Goal: Information Seeking & Learning: Learn about a topic

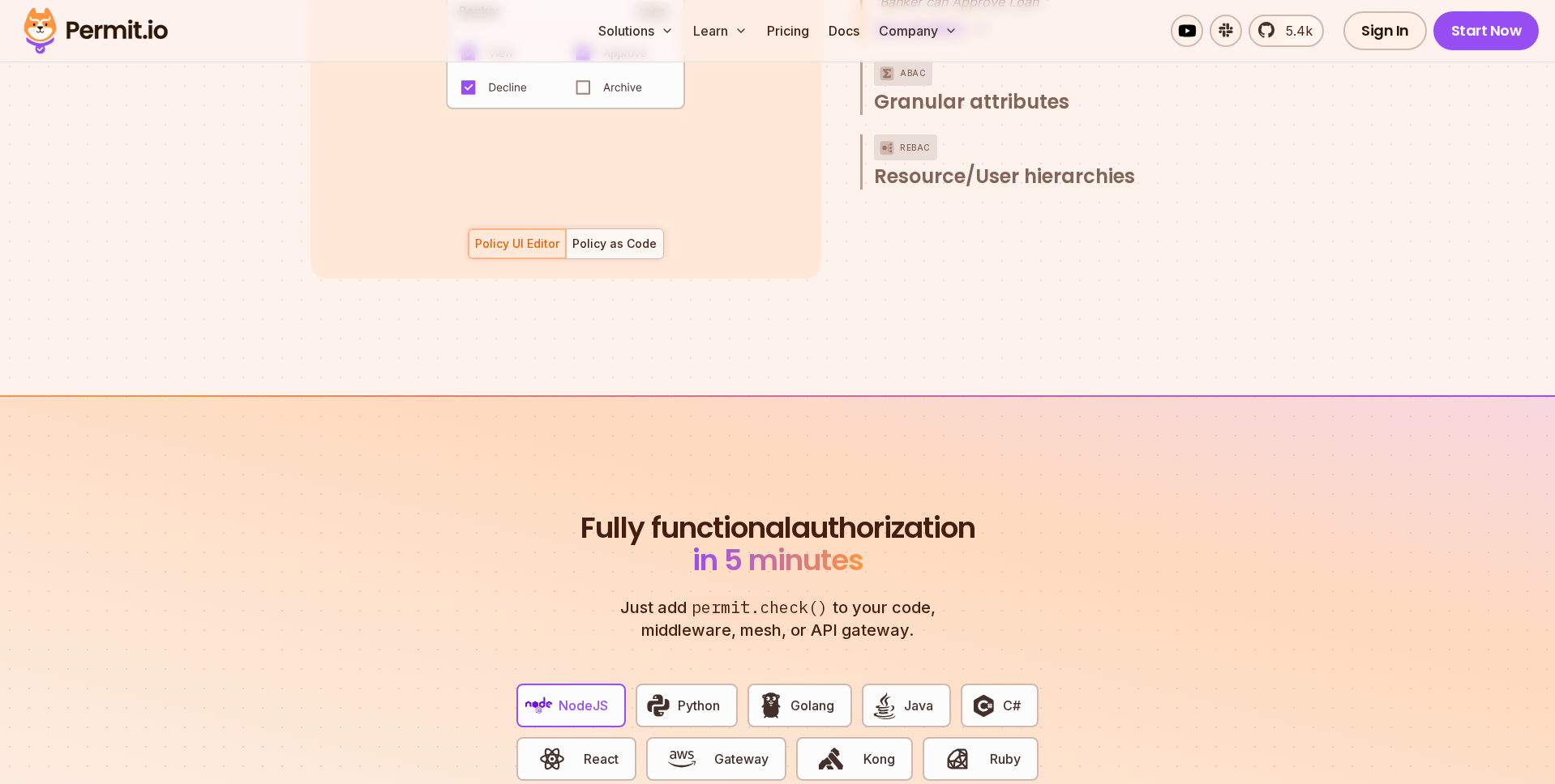
scroll to position [2614, 0]
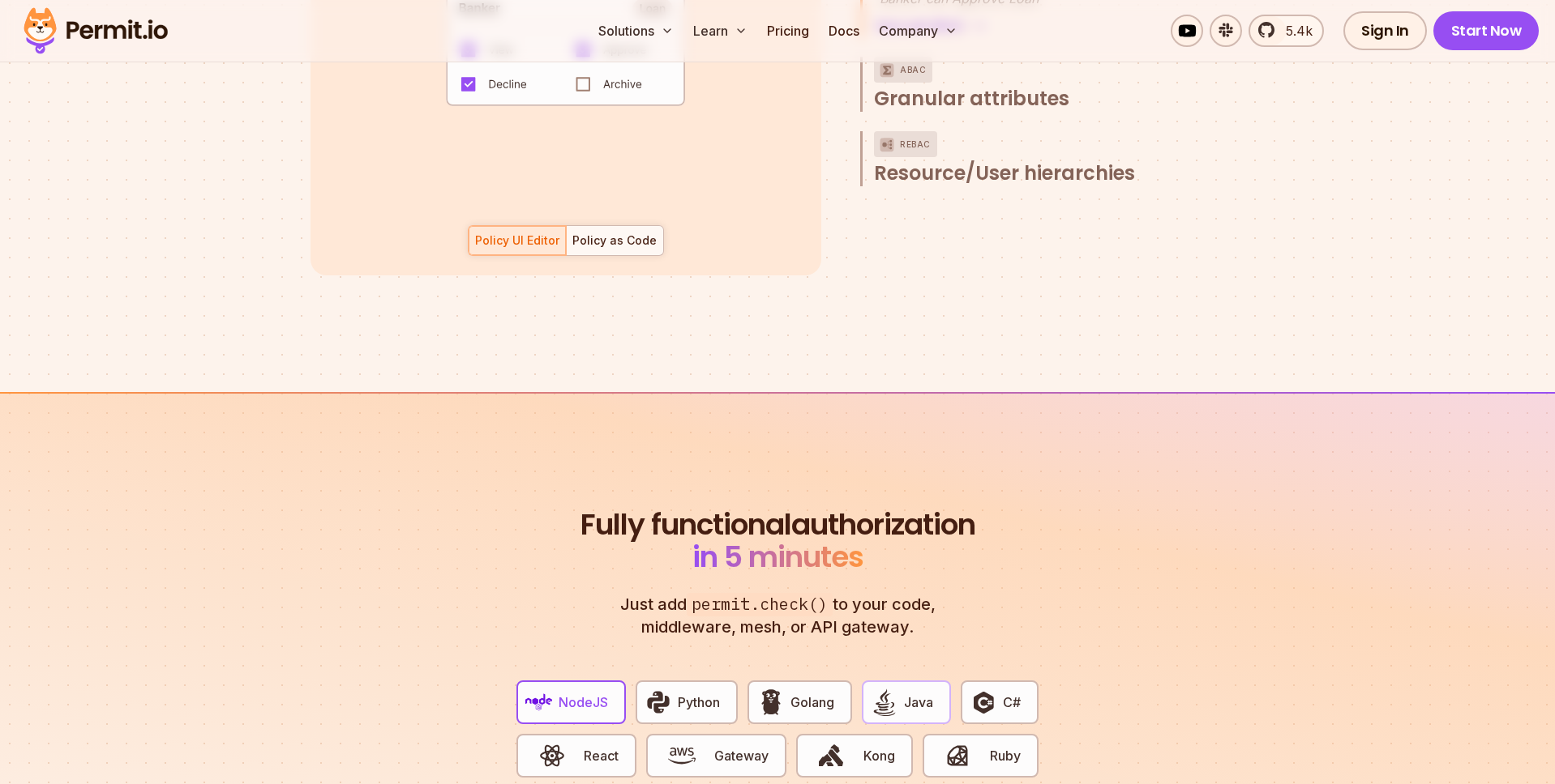
click at [903, 683] on button "Java" at bounding box center [906, 702] width 90 height 44
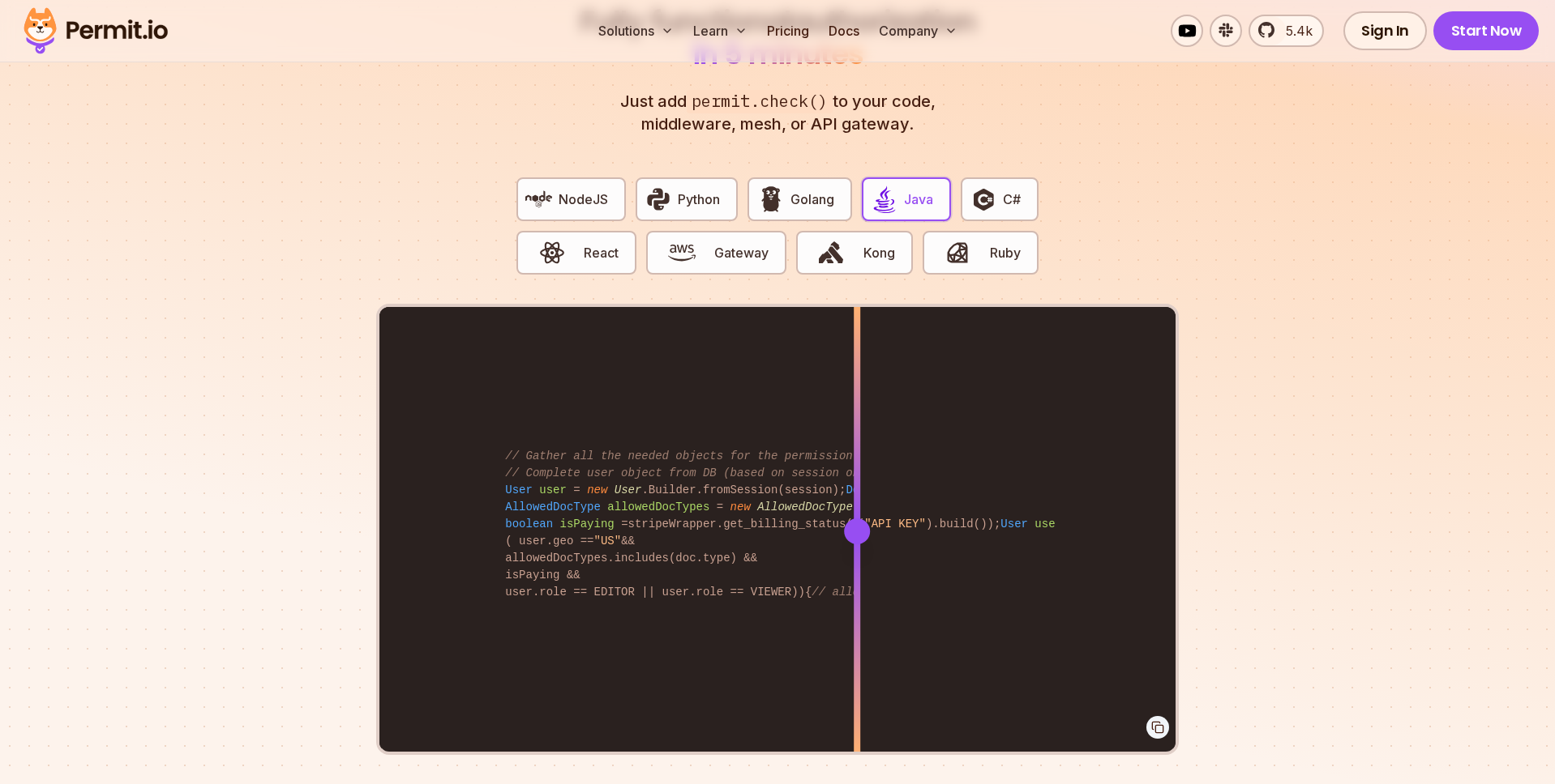
scroll to position [0, 0]
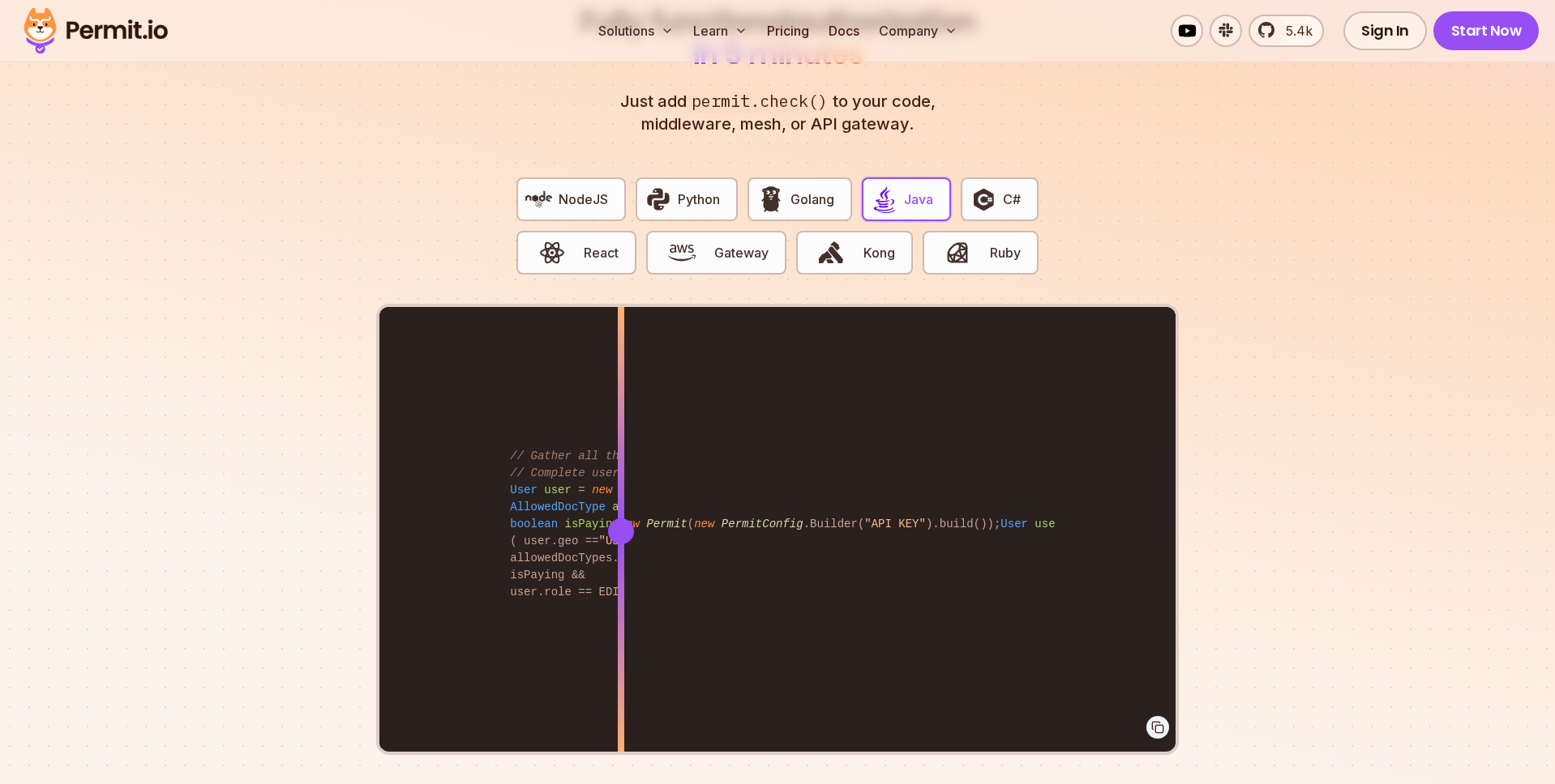
drag, startPoint x: 858, startPoint y: 511, endPoint x: 617, endPoint y: 386, distance: 271.5
click at [617, 386] on div at bounding box center [620, 530] width 7 height 447
click at [846, 241] on span "button" at bounding box center [831, 253] width 55 height 28
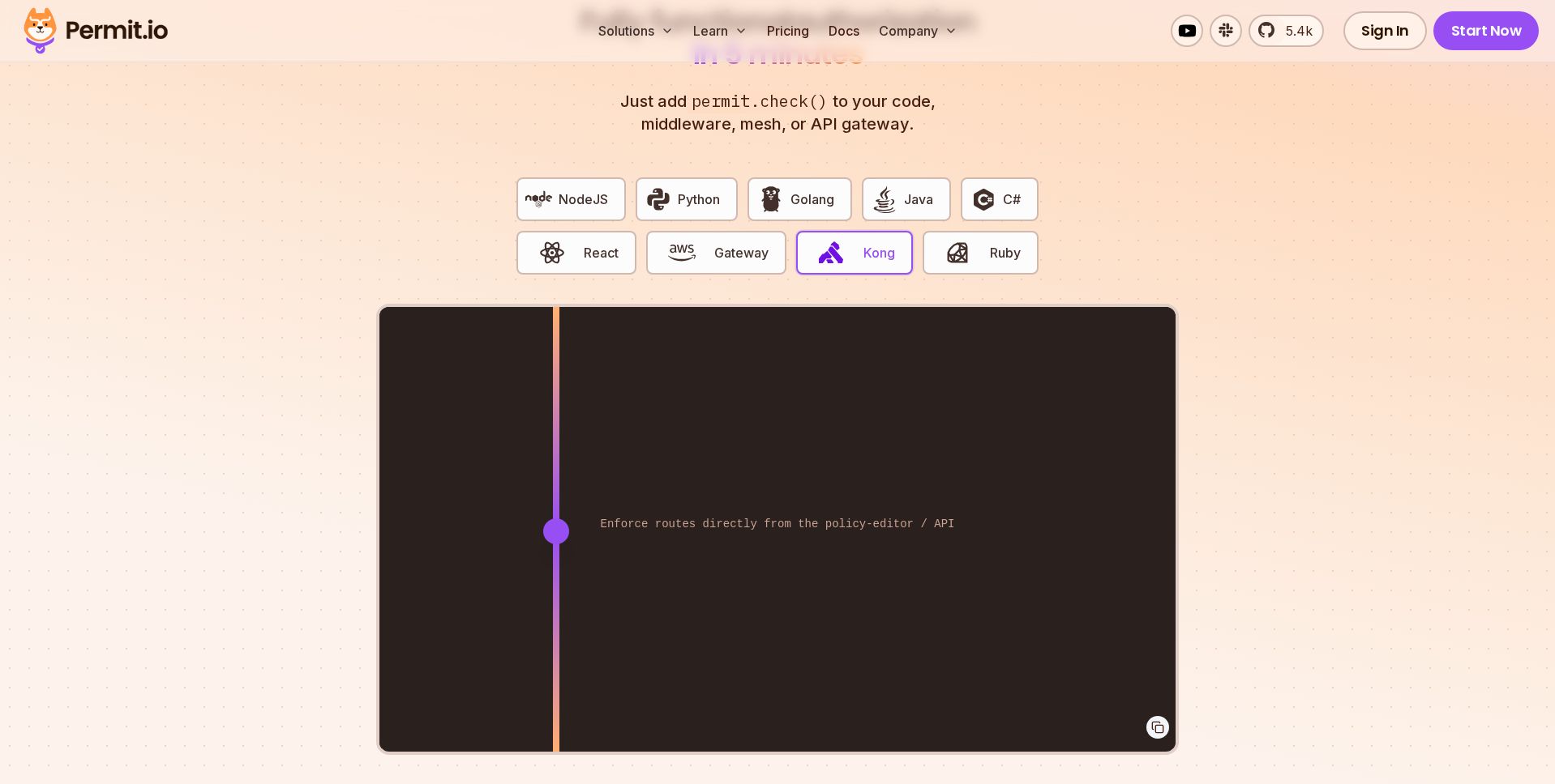
drag, startPoint x: 847, startPoint y: 507, endPoint x: 656, endPoint y: 412, distance: 213.3
click at [559, 412] on div at bounding box center [555, 530] width 7 height 447
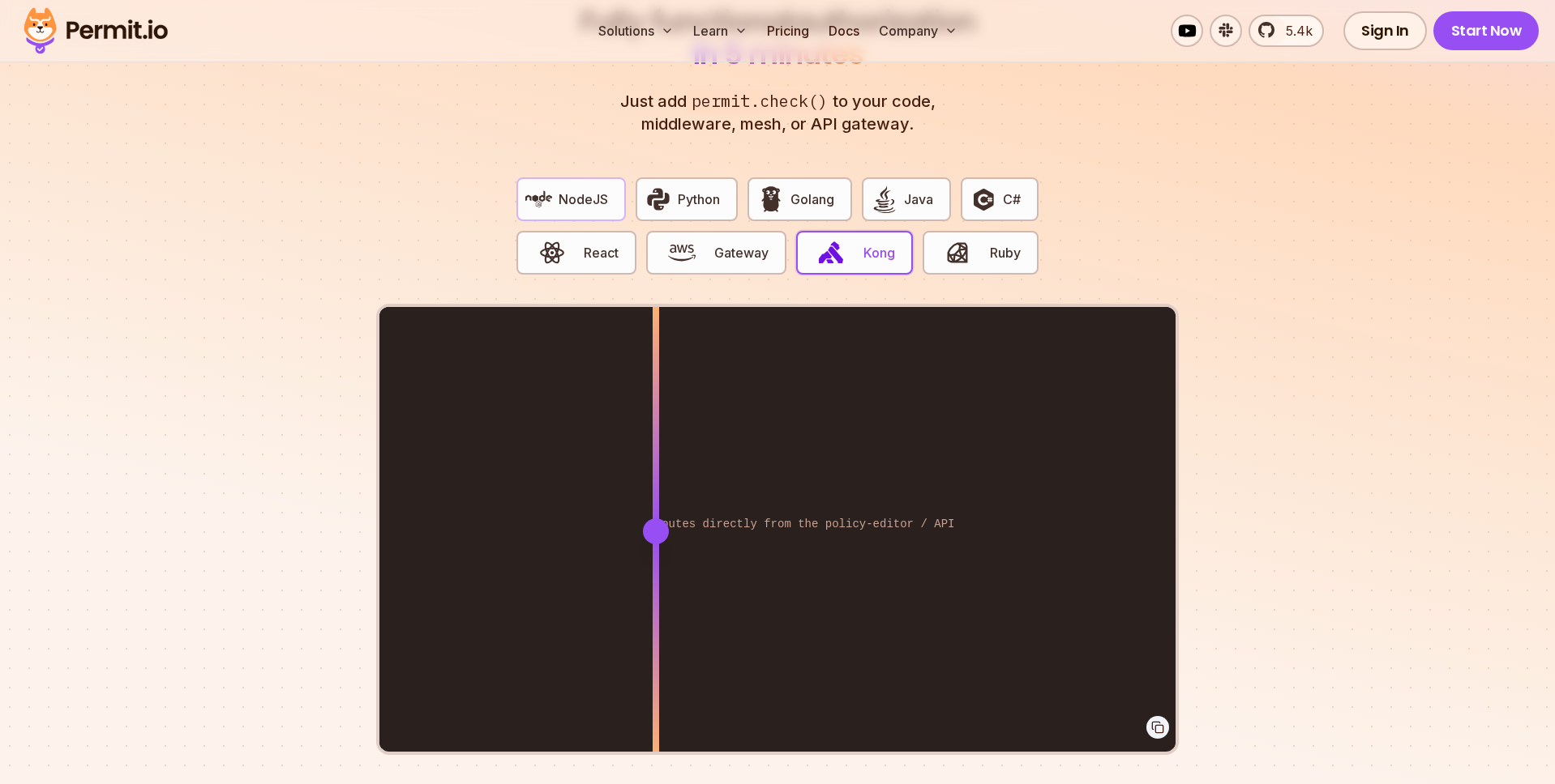
click at [591, 190] on span "NodeJS" at bounding box center [583, 200] width 50 height 20
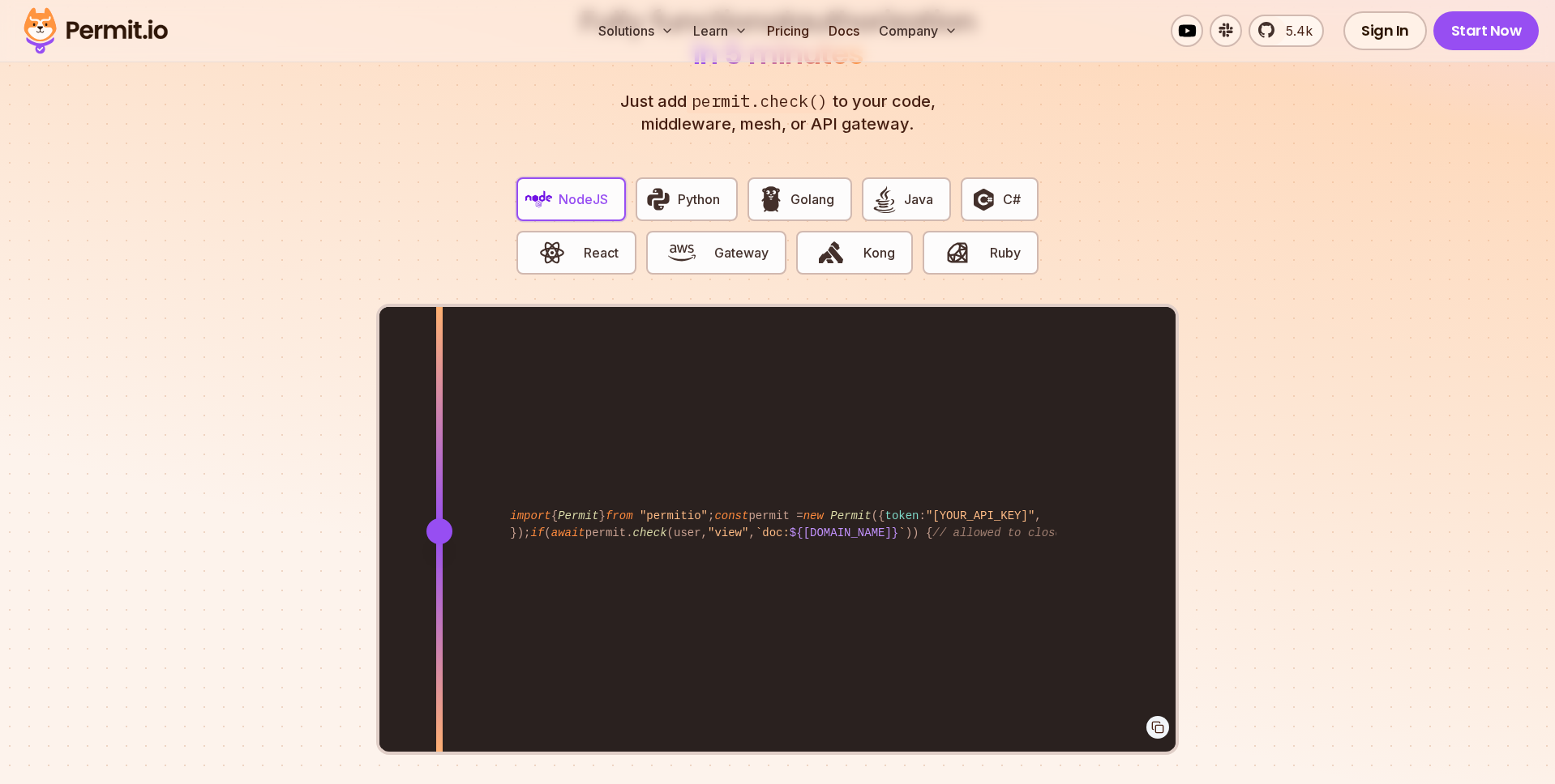
drag, startPoint x: 857, startPoint y: 507, endPoint x: 439, endPoint y: 473, distance: 419.4
click at [439, 473] on div at bounding box center [439, 530] width 7 height 447
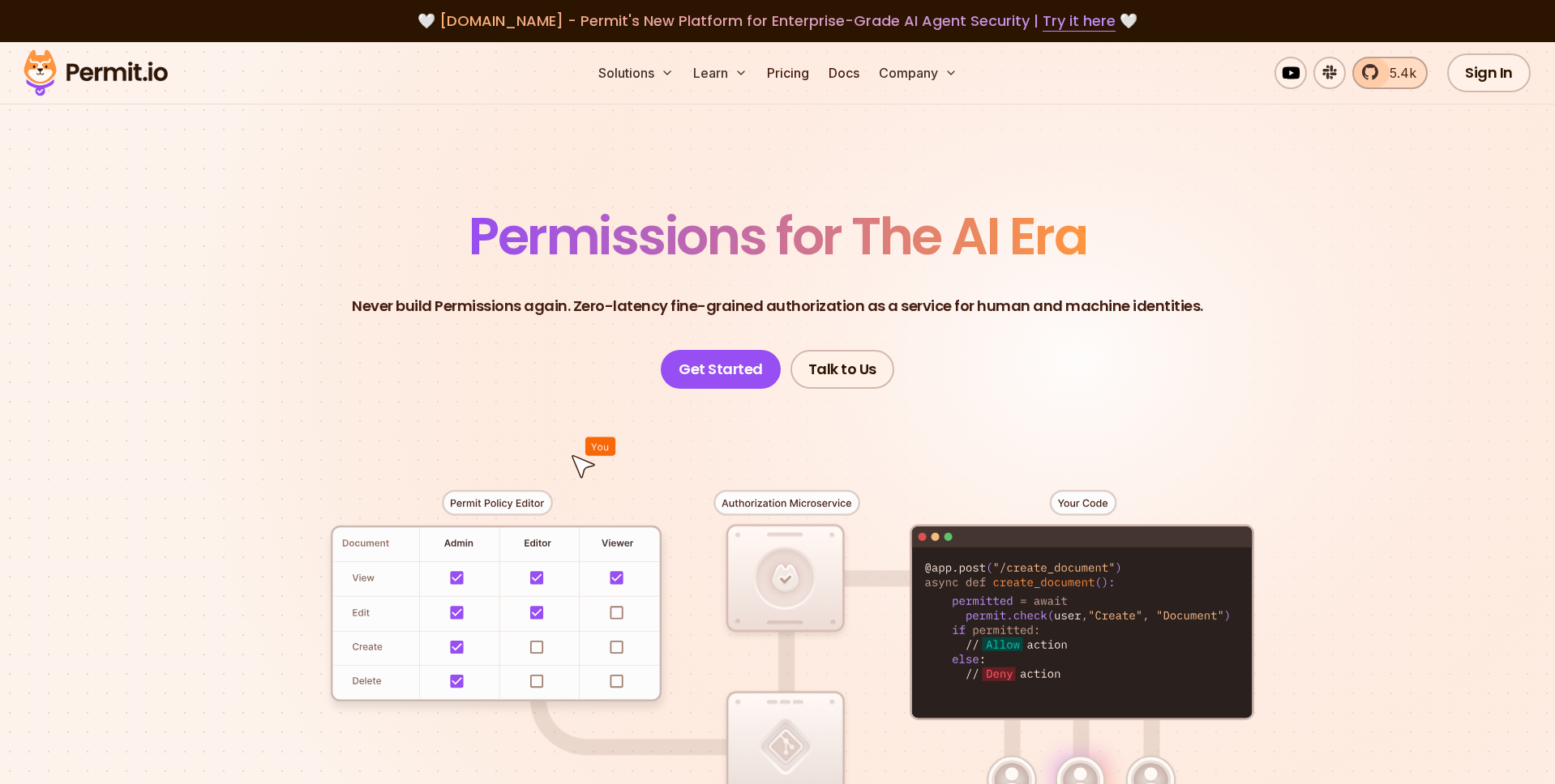
click at [1402, 83] on link "5.4k" at bounding box center [1390, 73] width 76 height 33
click at [794, 79] on link "Pricing" at bounding box center [787, 73] width 55 height 33
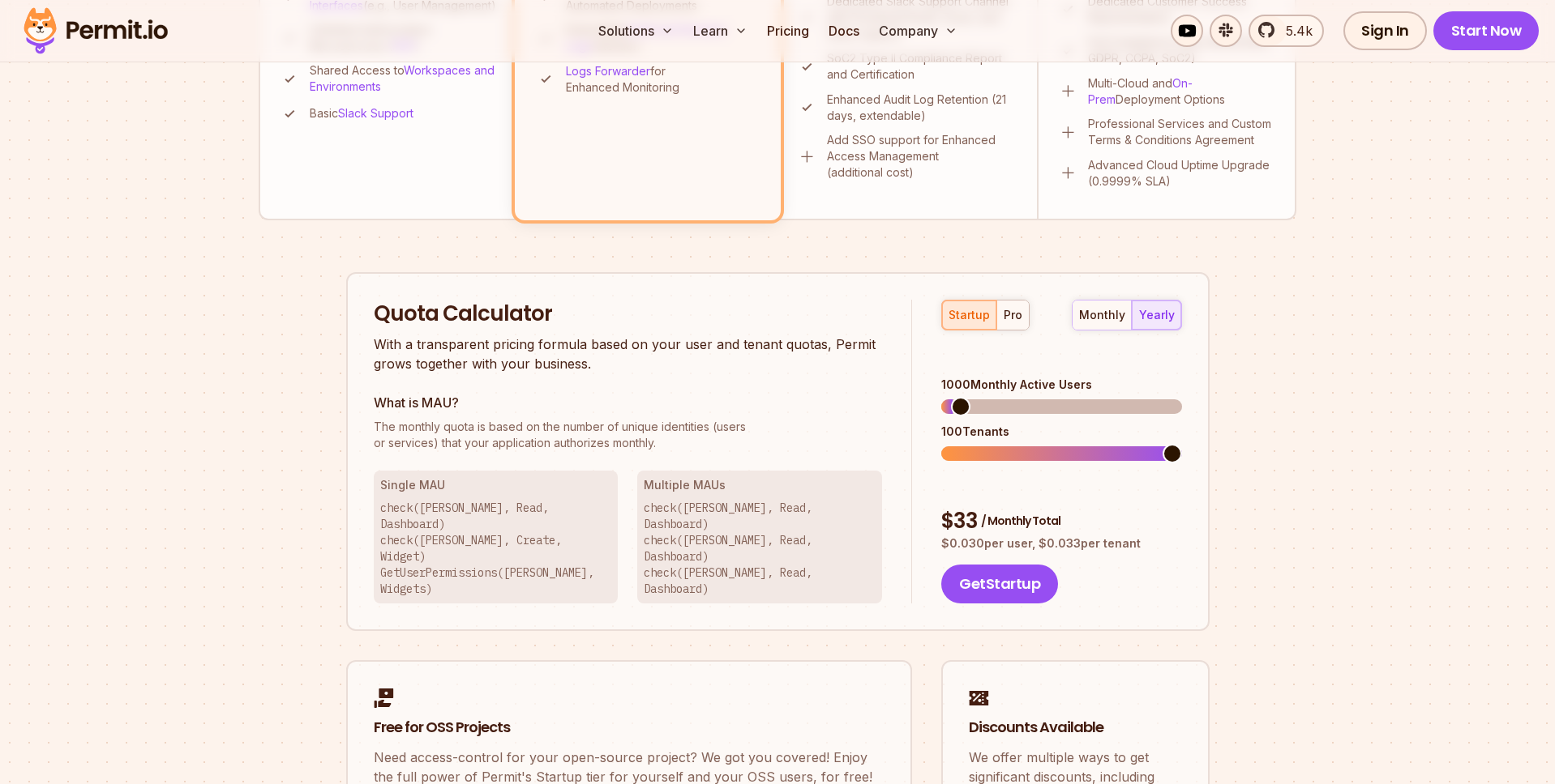
scroll to position [827, 0]
click at [1080, 445] on span at bounding box center [1060, 452] width 240 height 15
click at [1000, 398] on span at bounding box center [1060, 405] width 240 height 15
click at [1033, 434] on div "startup pro monthly yearly 5000 Monthly Active Users 100 Tenants $ 92 / Monthly…" at bounding box center [1046, 451] width 269 height 304
click at [1094, 375] on div "5000 Monthly Active Users" at bounding box center [1060, 393] width 240 height 37
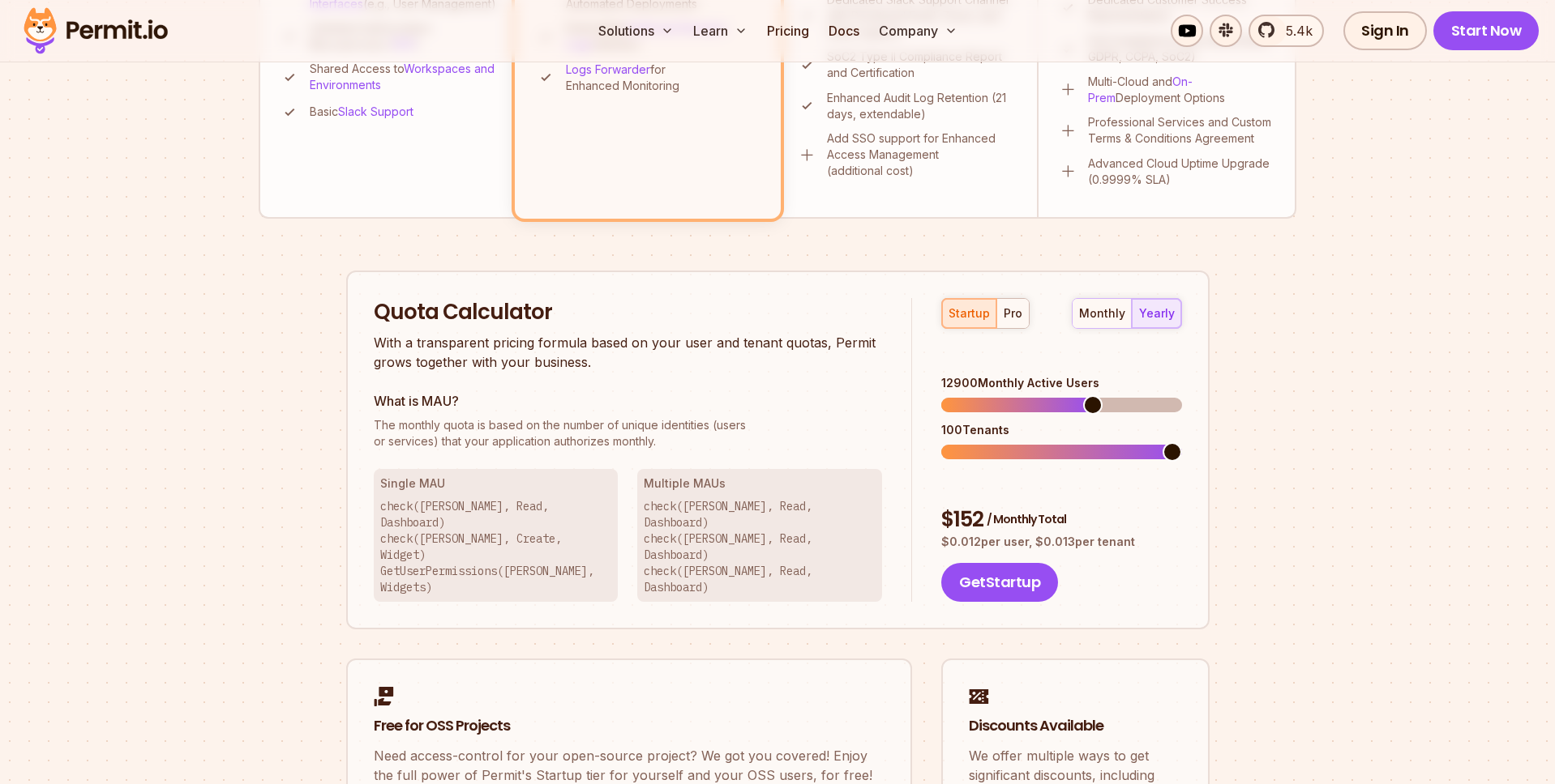
click at [1095, 398] on span at bounding box center [1060, 405] width 240 height 15
click at [1163, 398] on span at bounding box center [1060, 405] width 240 height 15
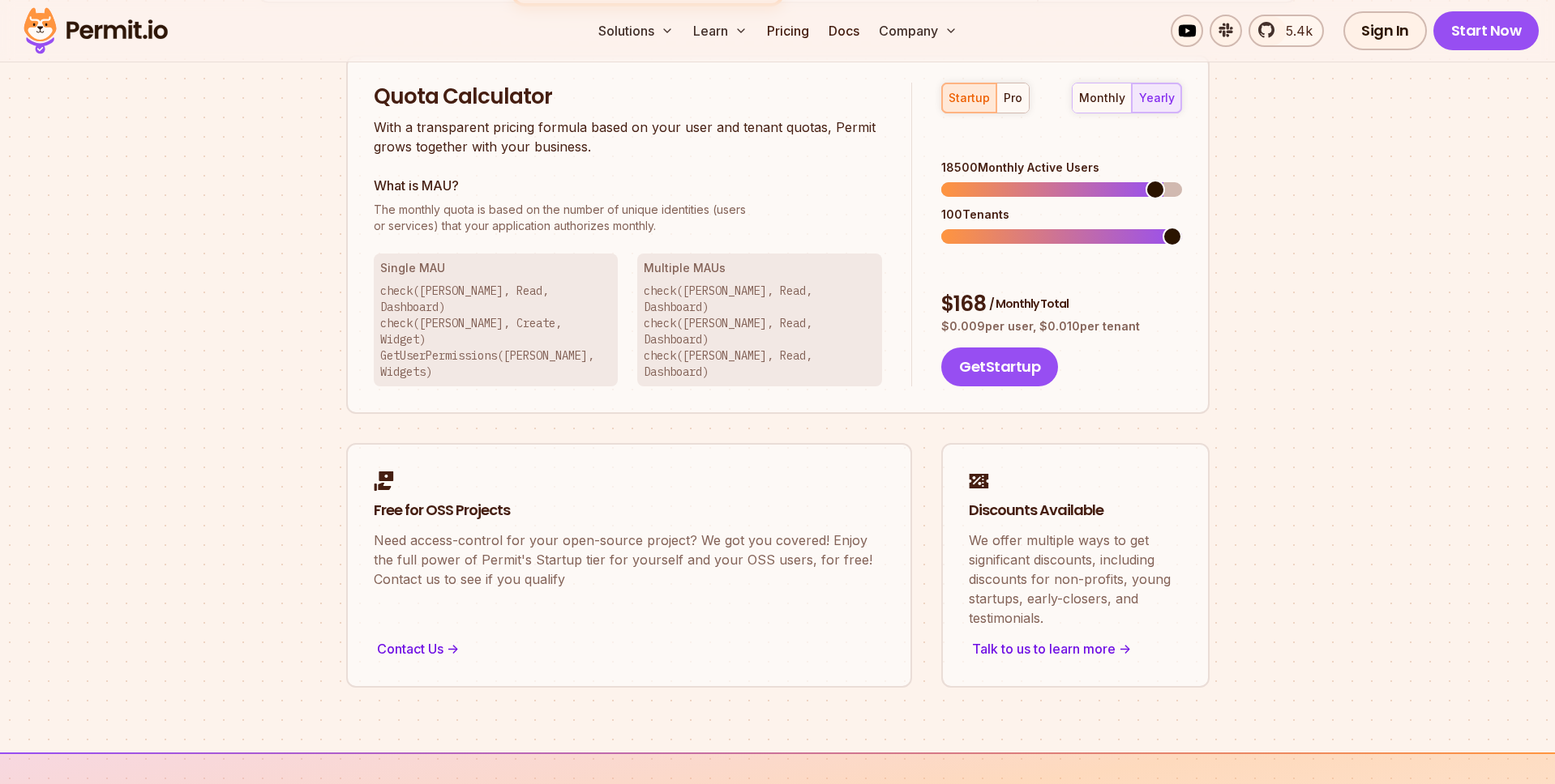
scroll to position [1044, 0]
click at [907, 556] on link "Free for OSS Projects Need access-control for your open-source project? We got …" at bounding box center [629, 565] width 565 height 245
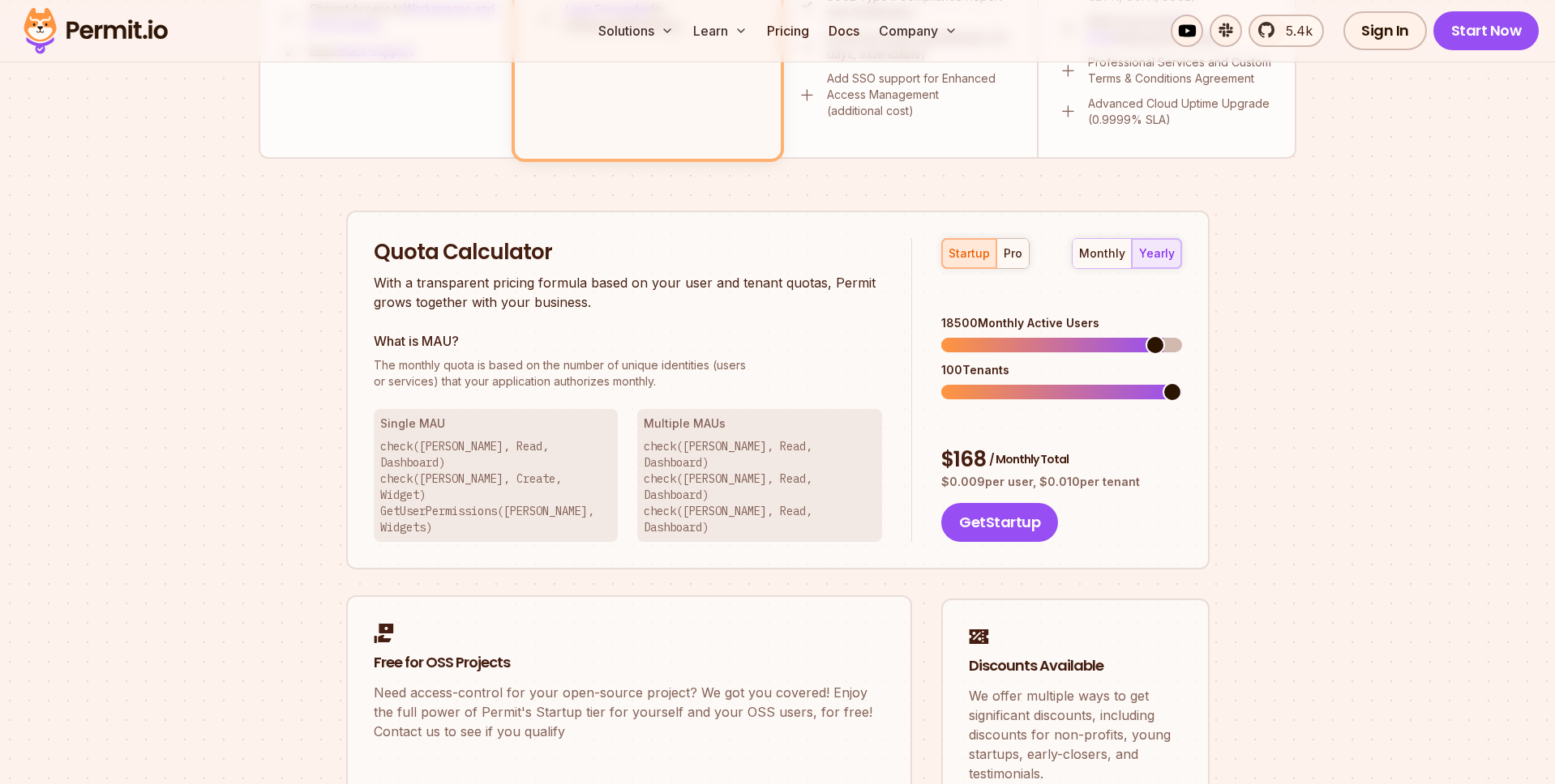
scroll to position [809, 0]
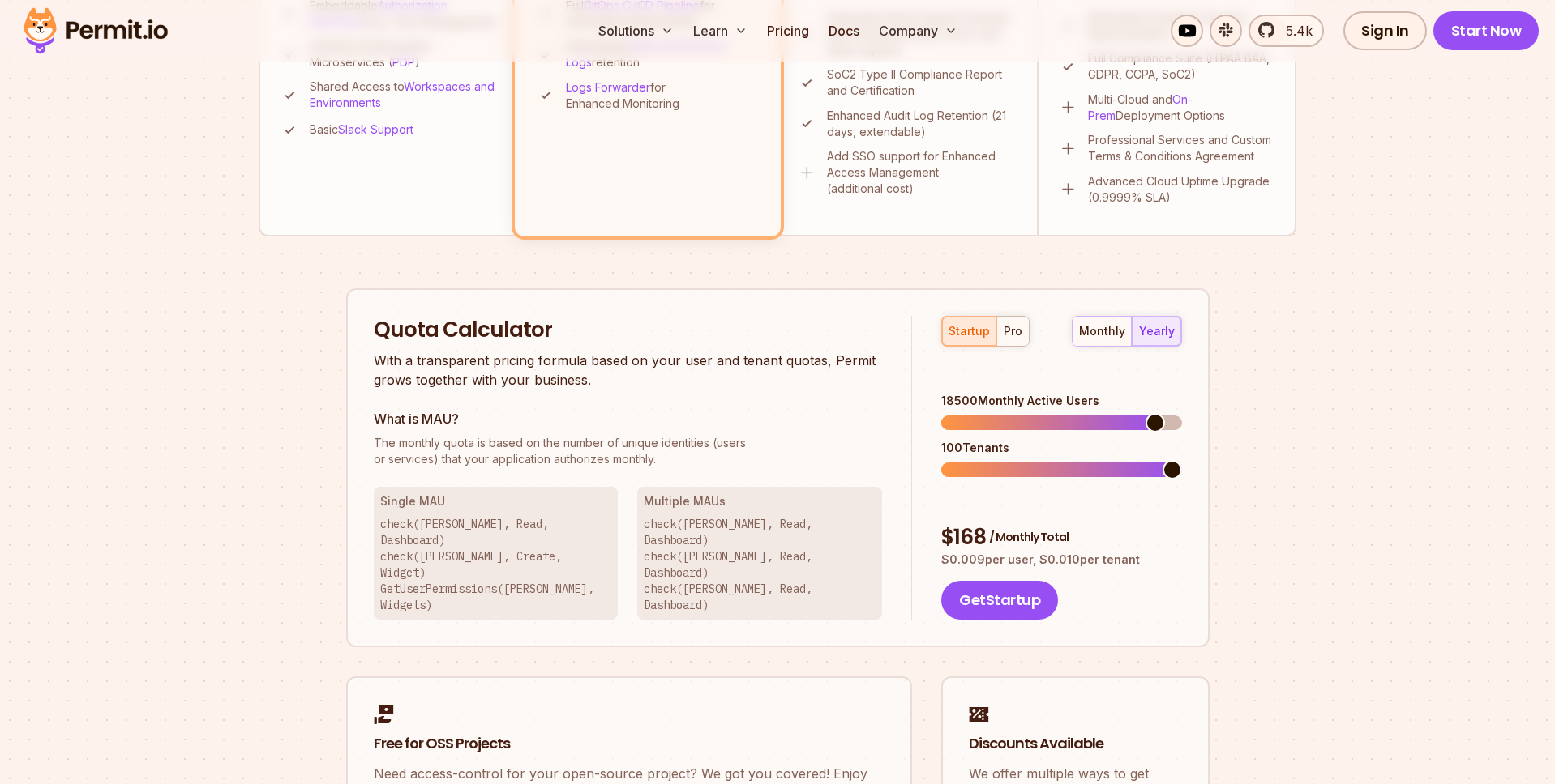
click at [751, 542] on p "check([PERSON_NAME], Read, Dashboard) check([PERSON_NAME], Read, Dashboard) che…" at bounding box center [759, 565] width 232 height 98
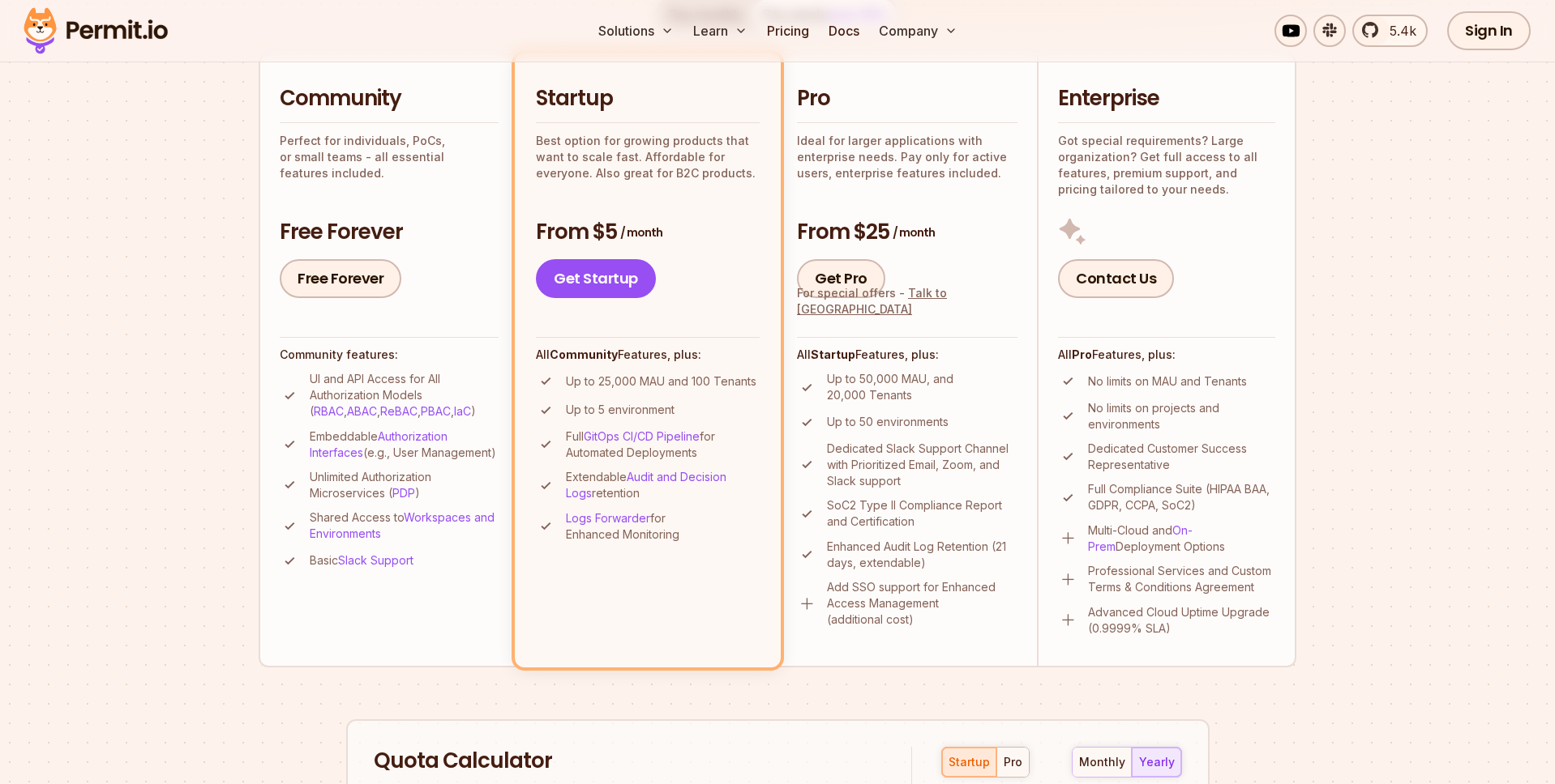
scroll to position [0, 0]
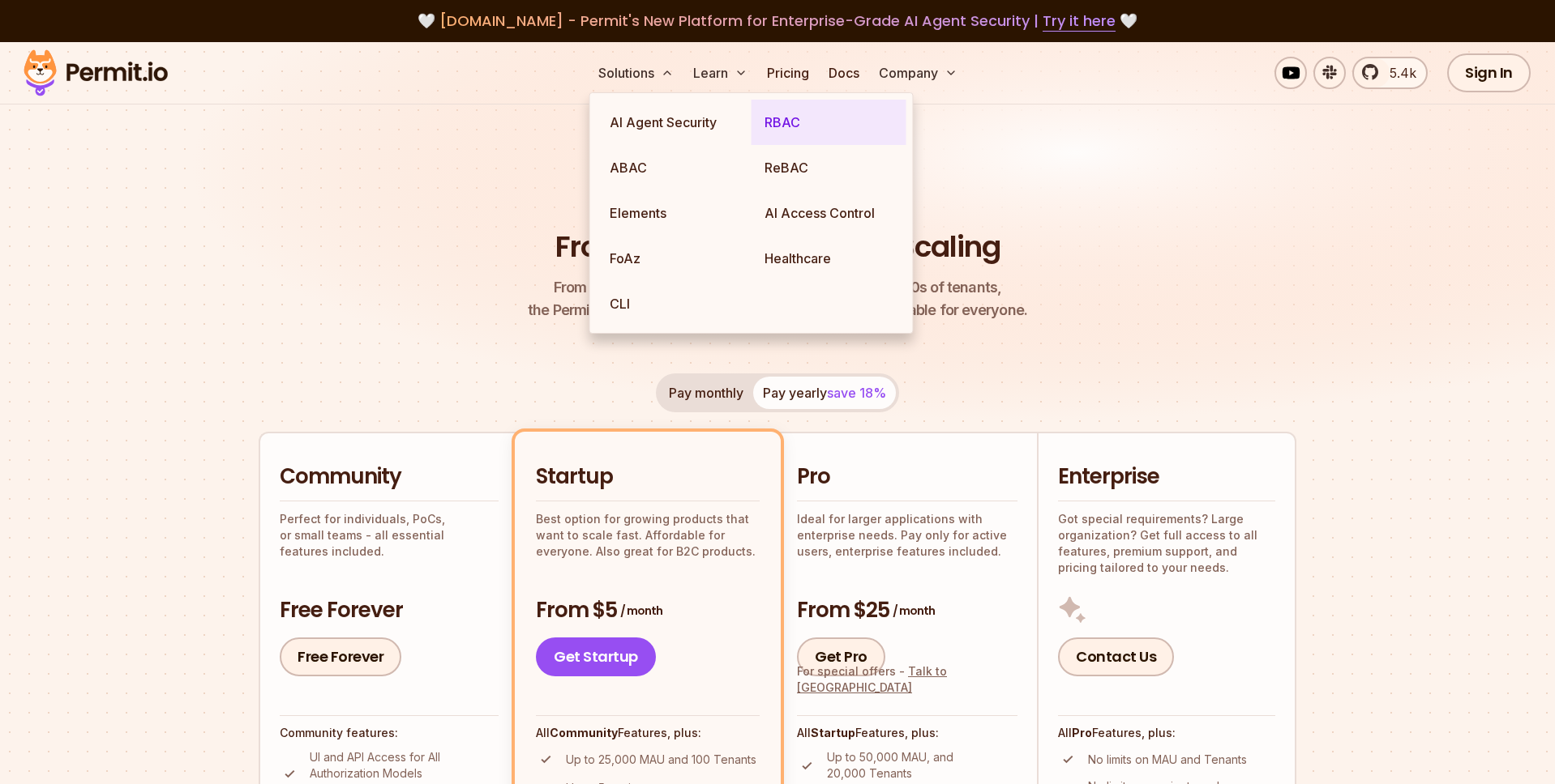
click at [788, 118] on link "RBAC" at bounding box center [829, 122] width 155 height 46
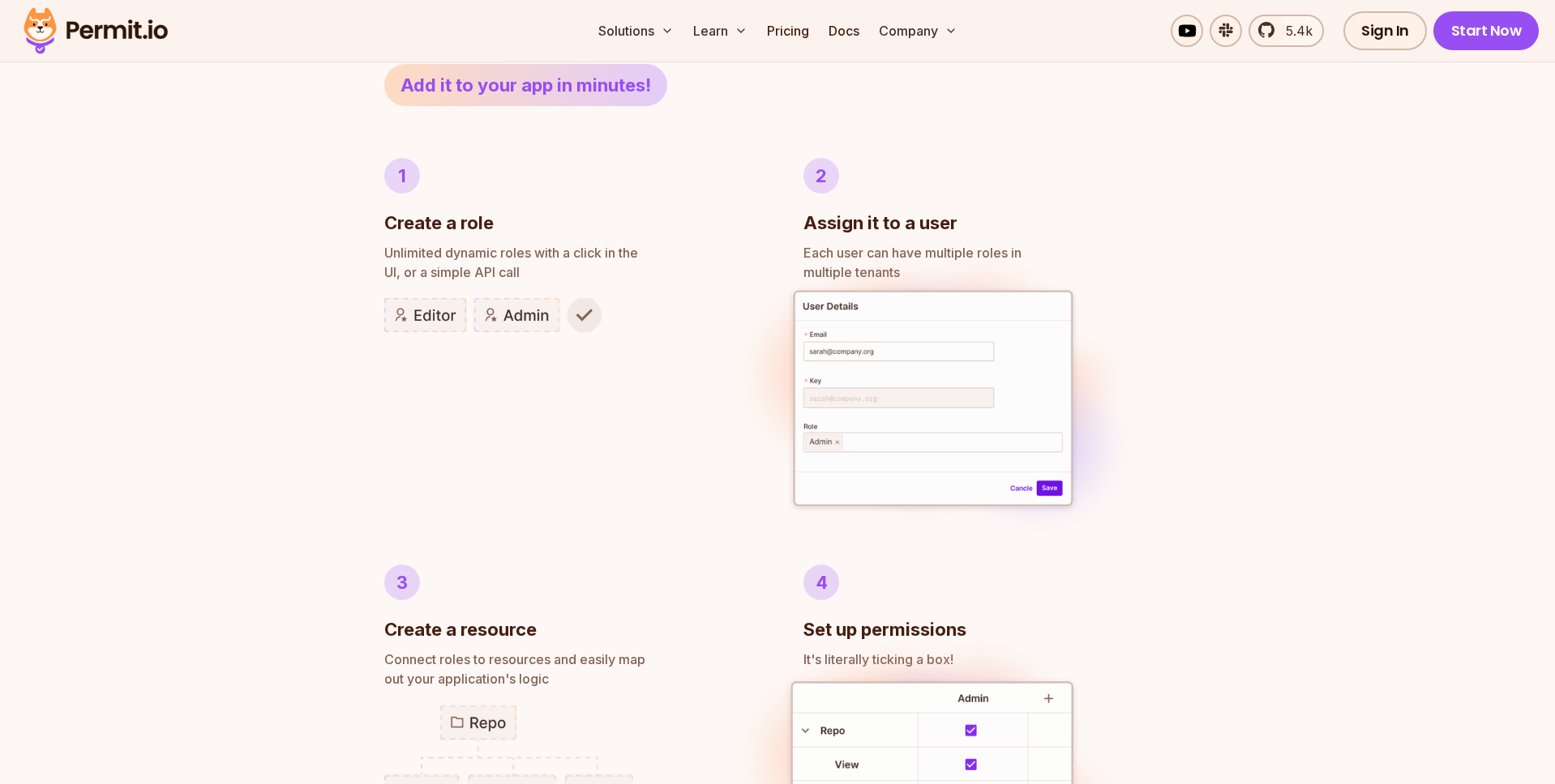
scroll to position [902, 0]
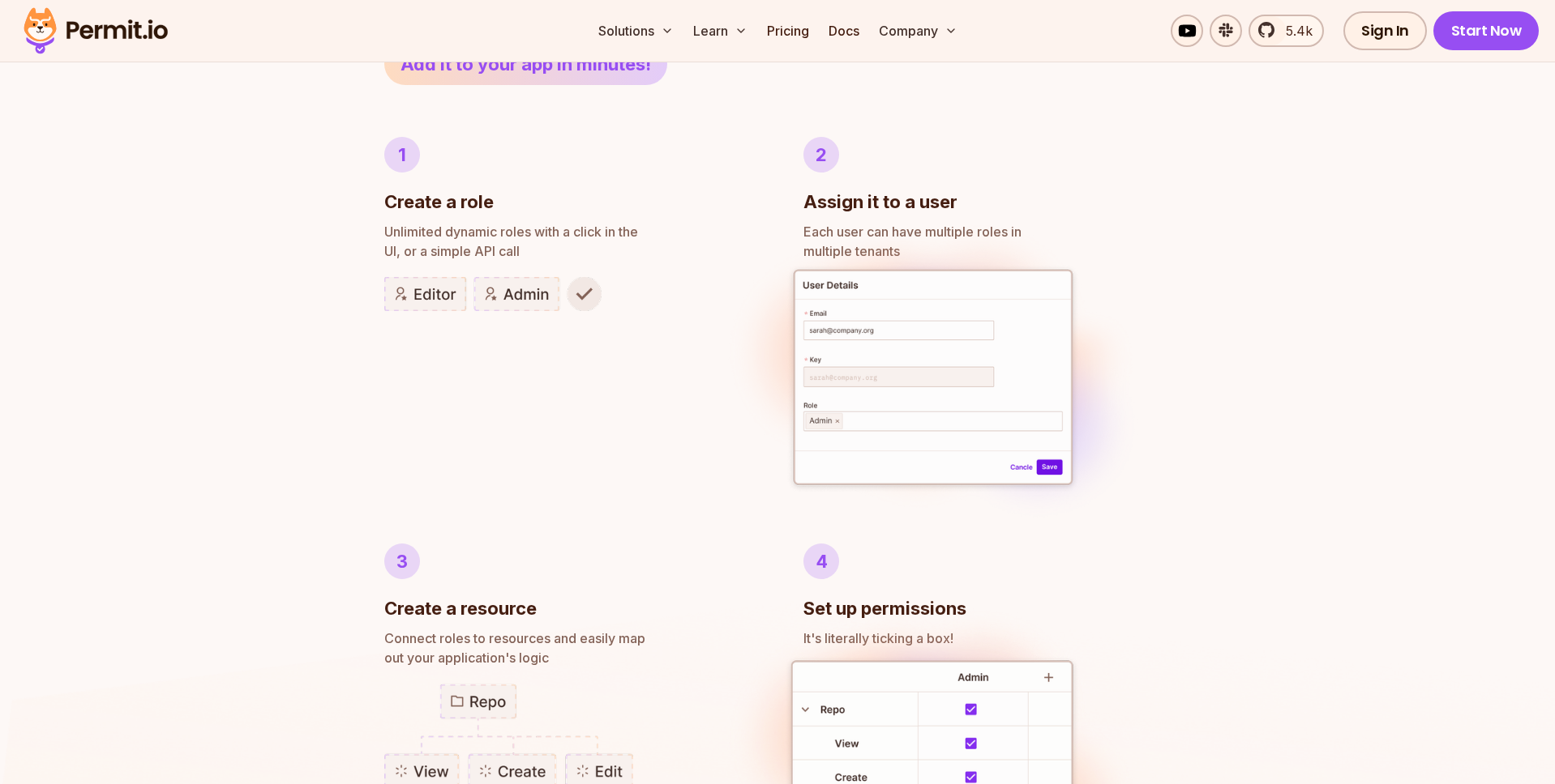
click at [431, 303] on img at bounding box center [493, 294] width 217 height 34
click at [506, 307] on img at bounding box center [493, 294] width 217 height 34
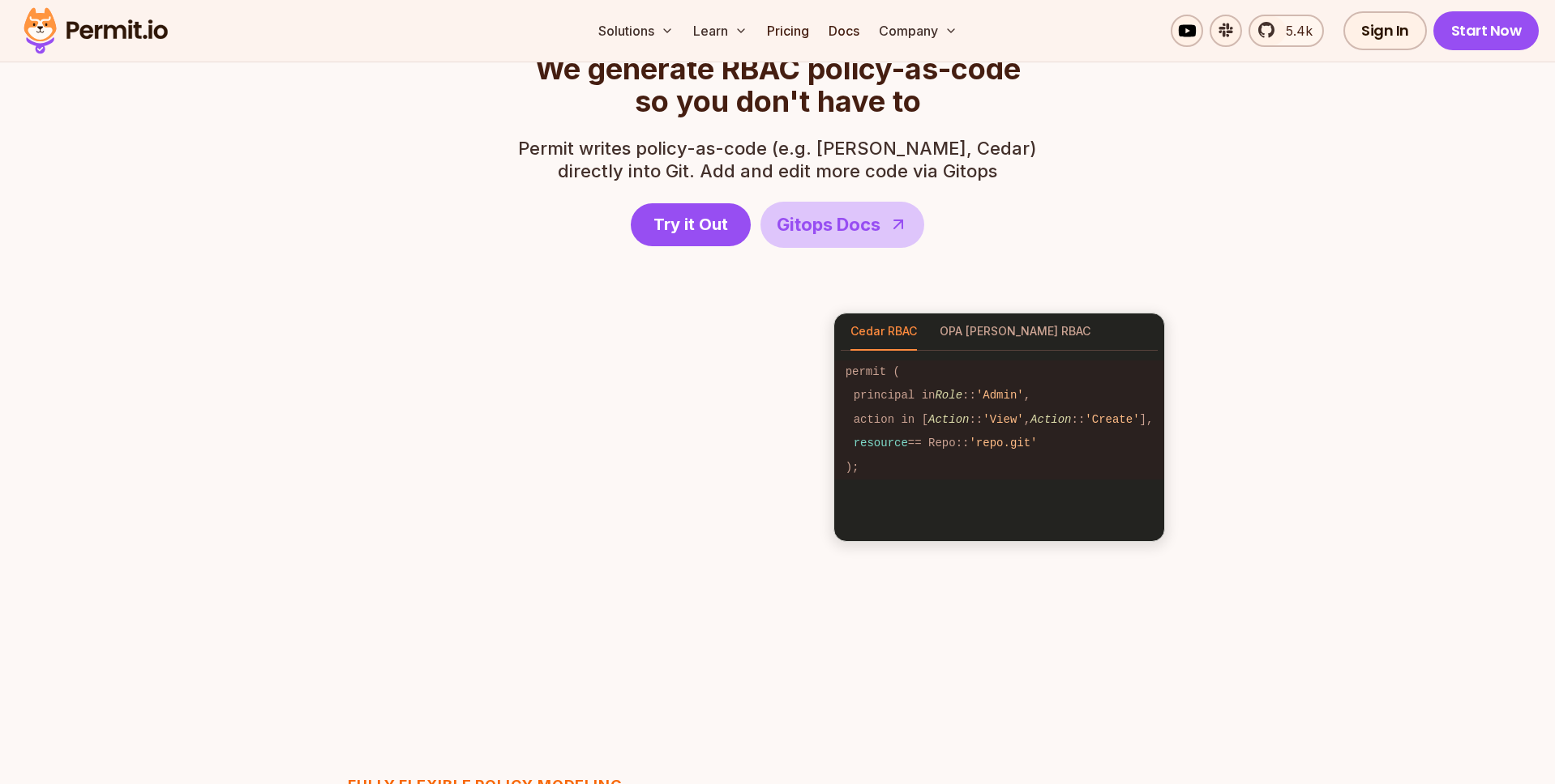
scroll to position [2318, 0]
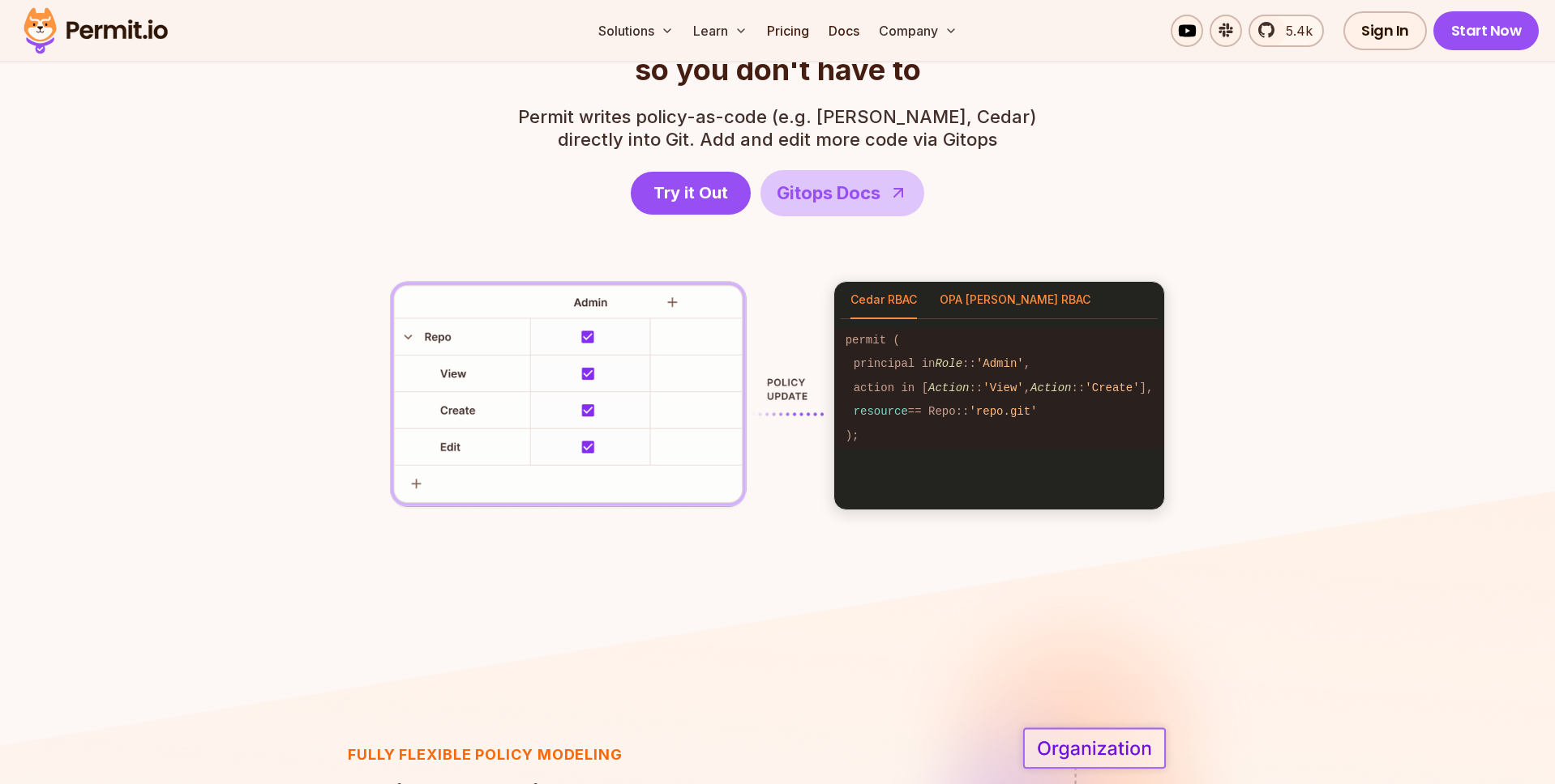
click at [984, 304] on button "OPA [PERSON_NAME] RBAC" at bounding box center [1014, 299] width 150 height 37
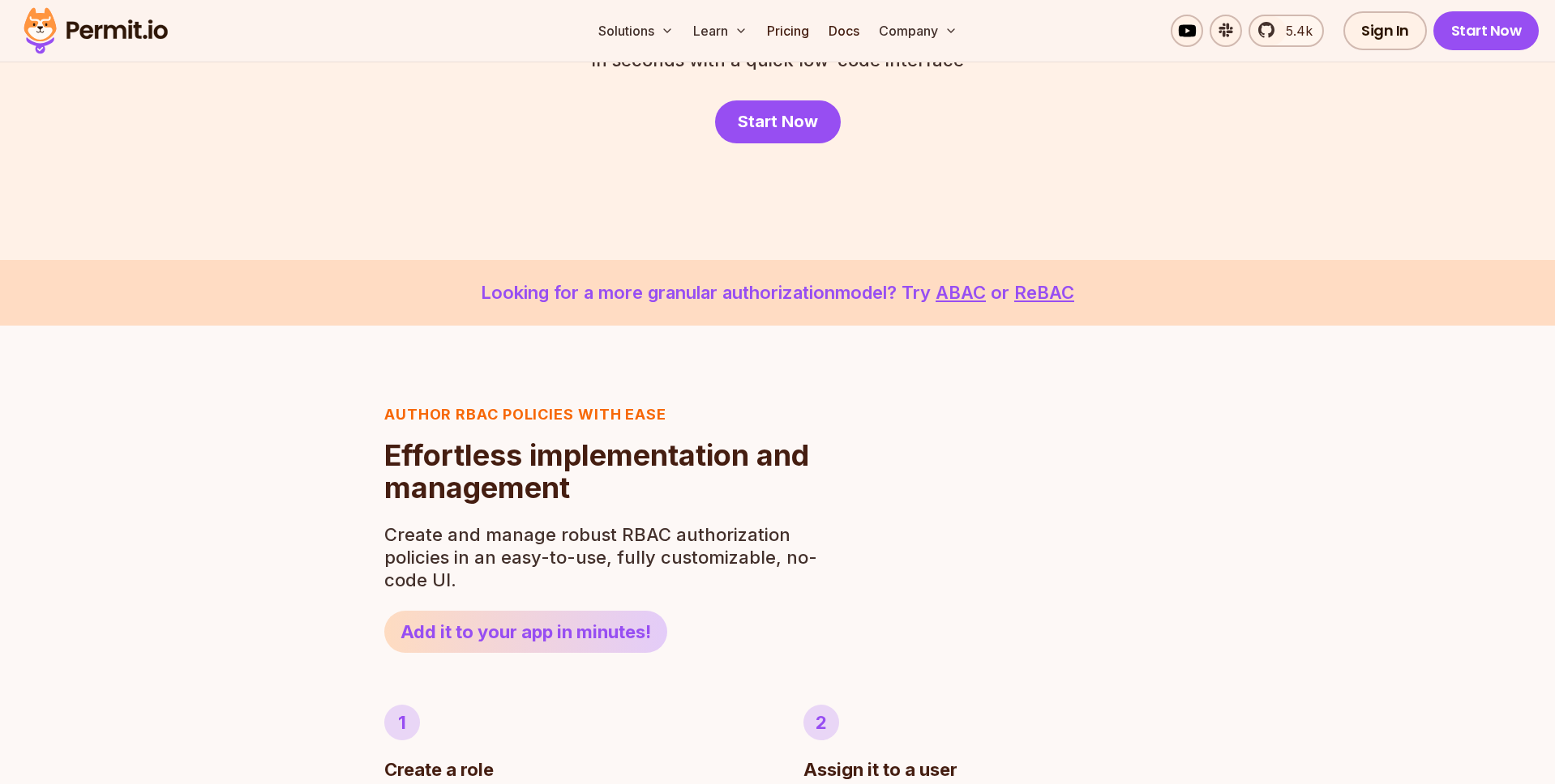
scroll to position [0, 0]
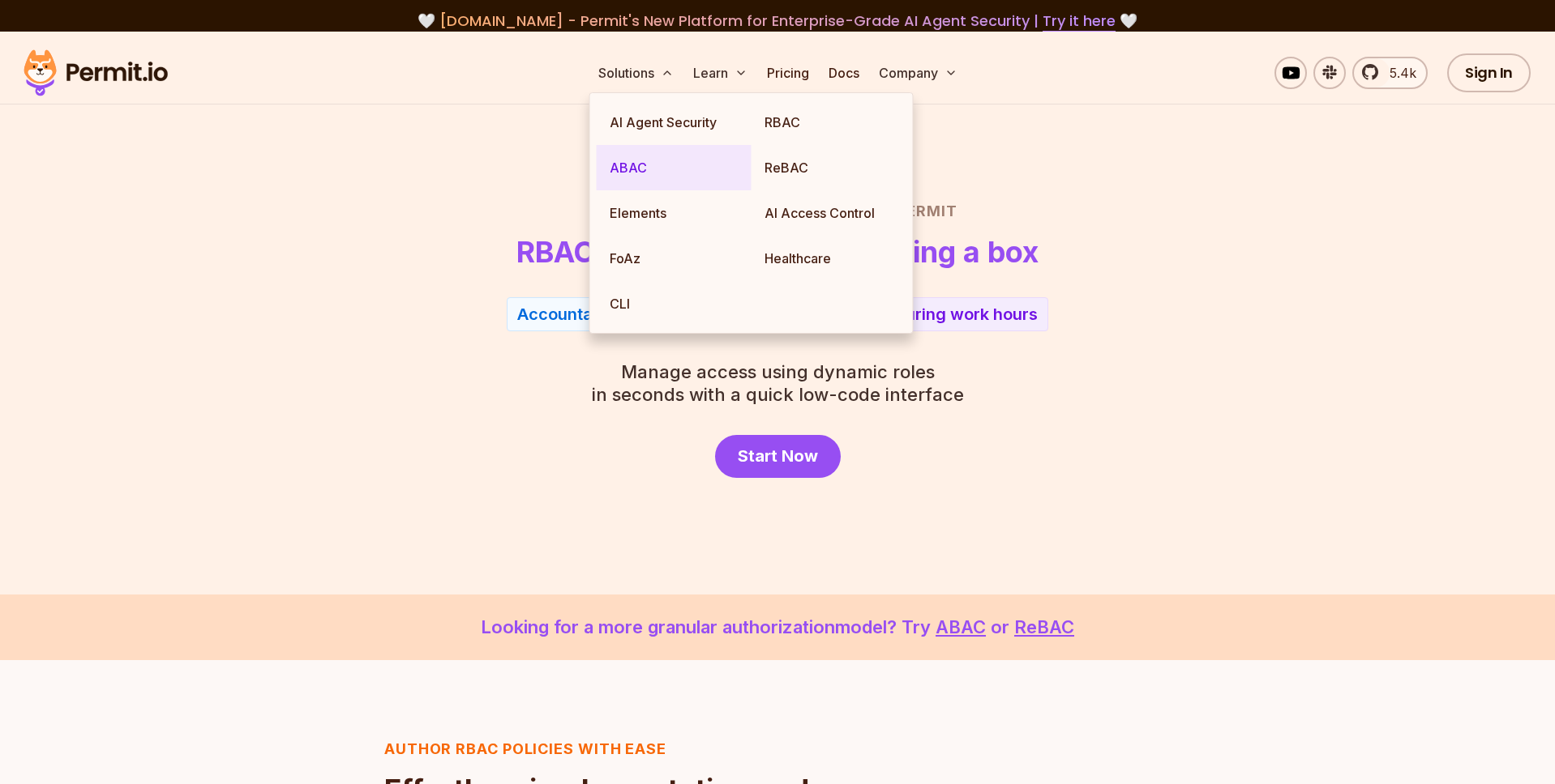
click at [655, 175] on link "ABAC" at bounding box center [674, 168] width 155 height 46
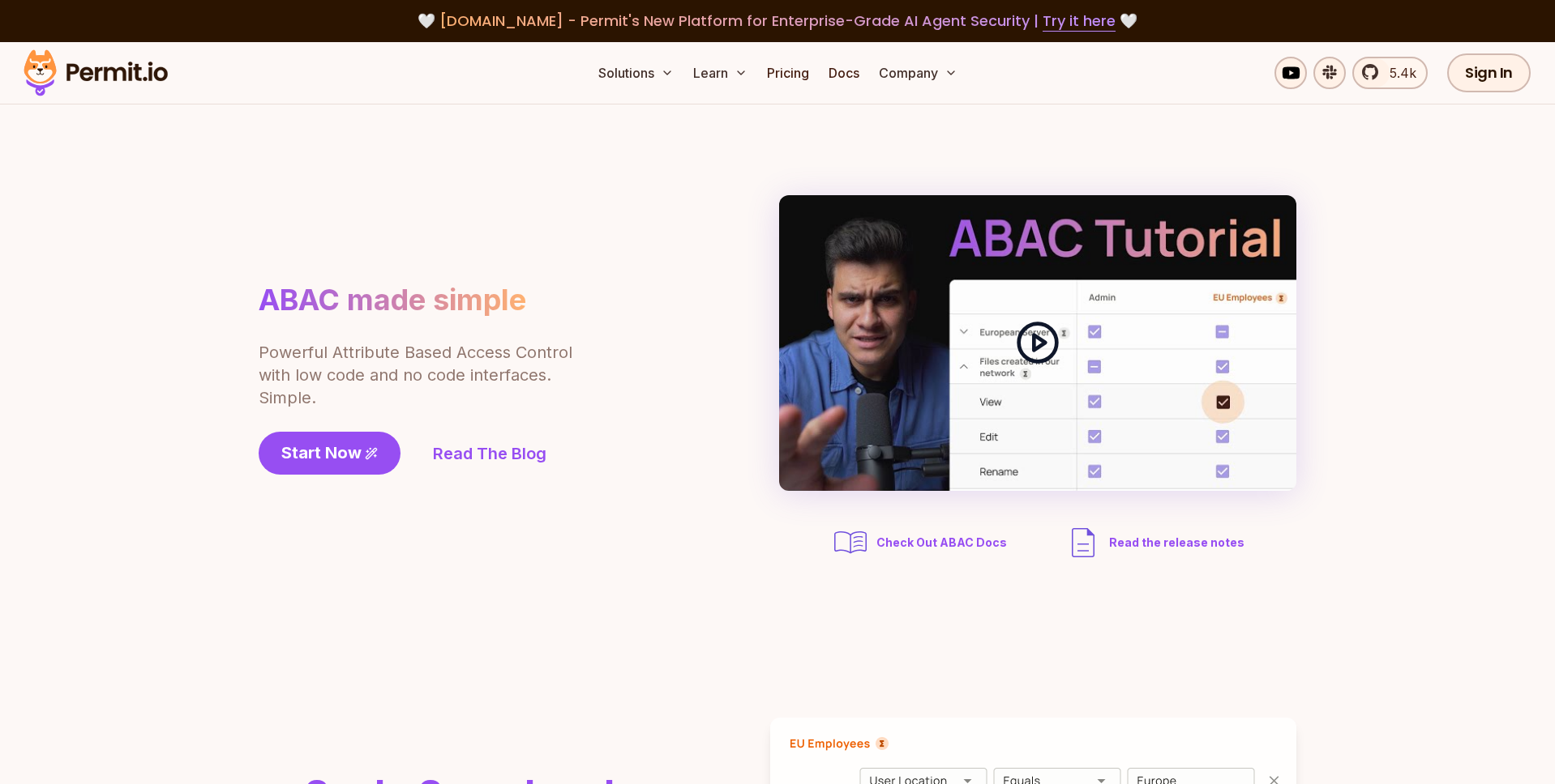
click at [1050, 350] on icon at bounding box center [1037, 343] width 46 height 46
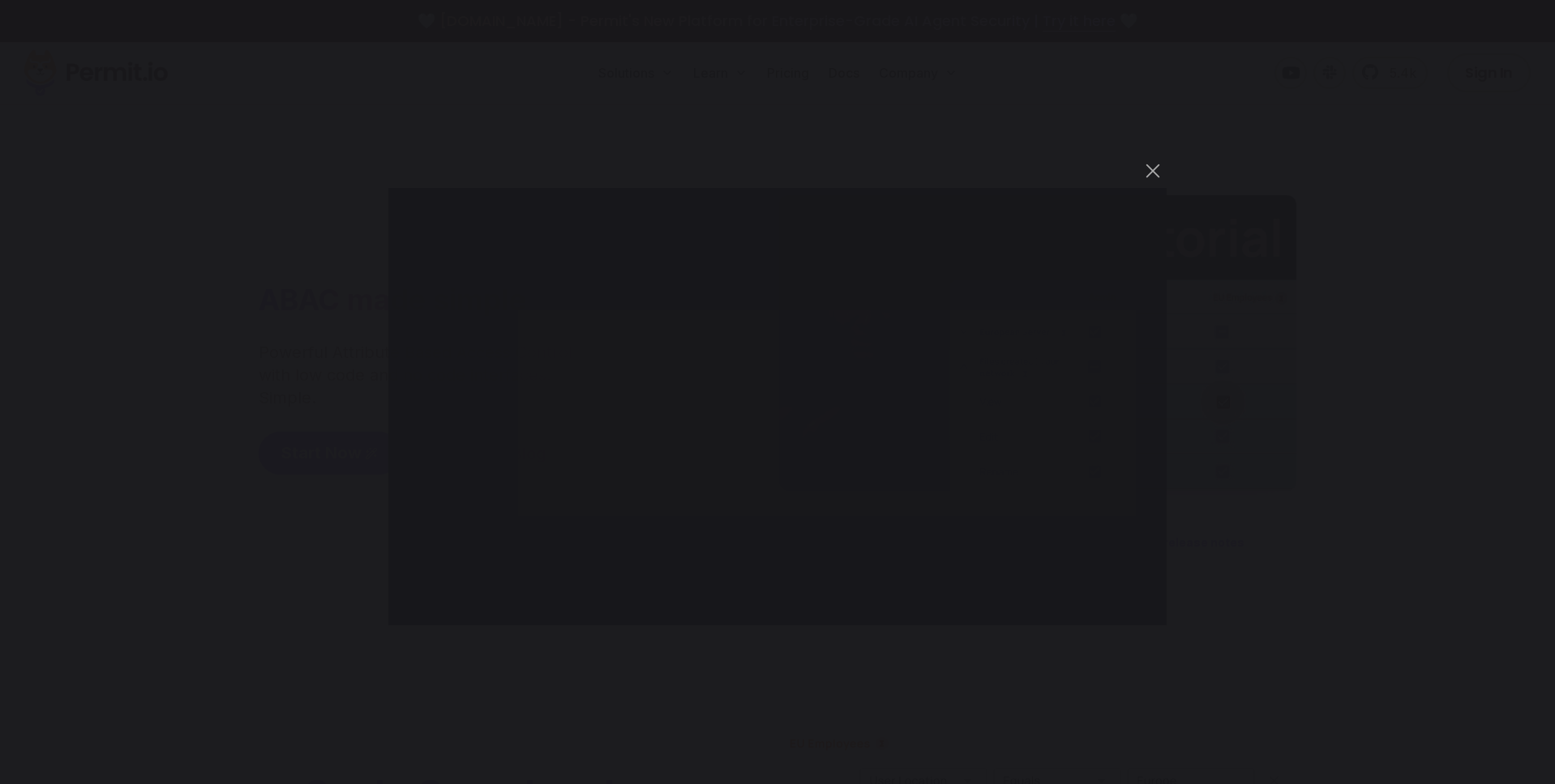
click at [921, 96] on div "You can close this modal content with the ESC key" at bounding box center [778, 392] width 1555 height 784
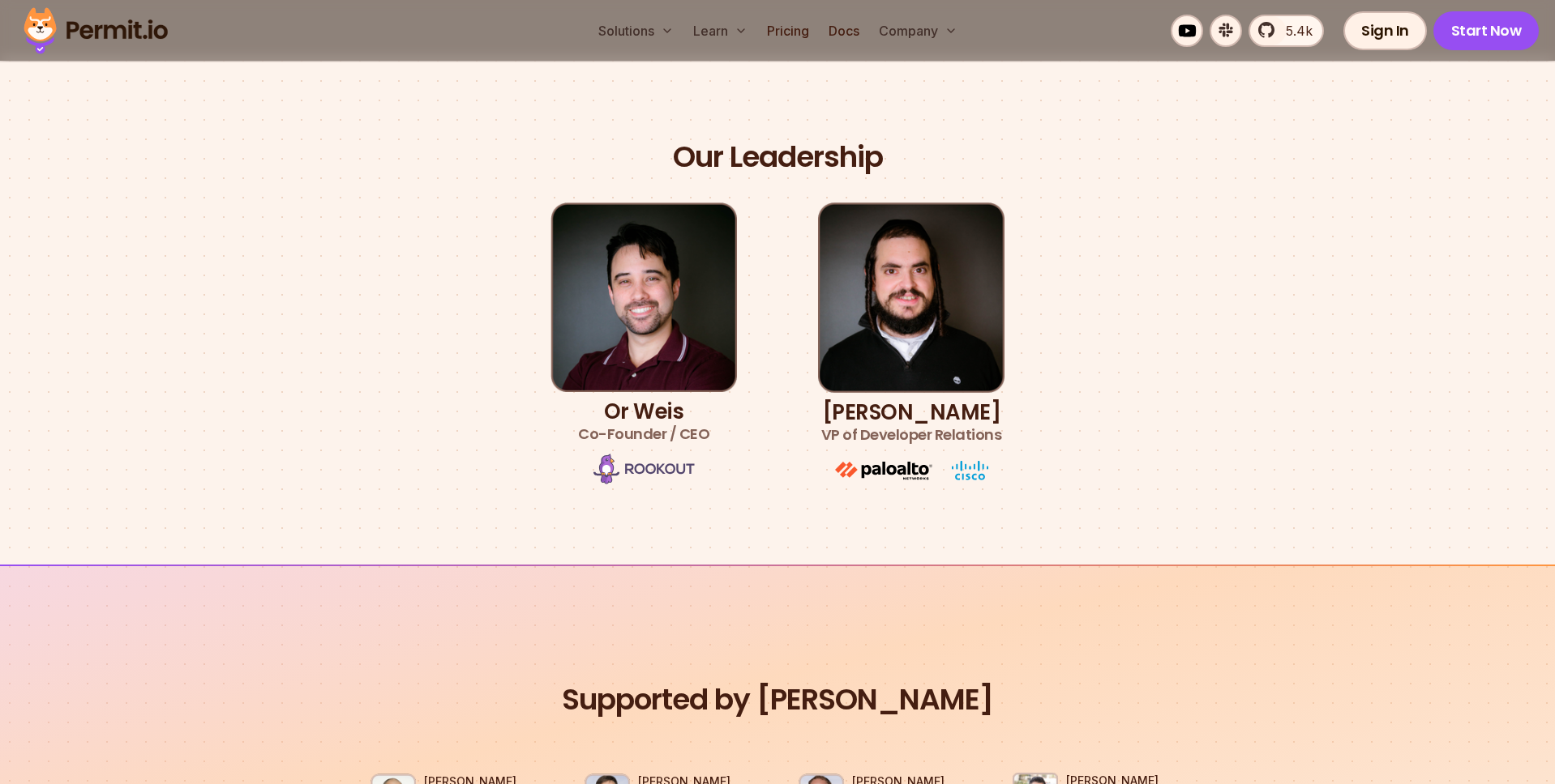
scroll to position [974, 0]
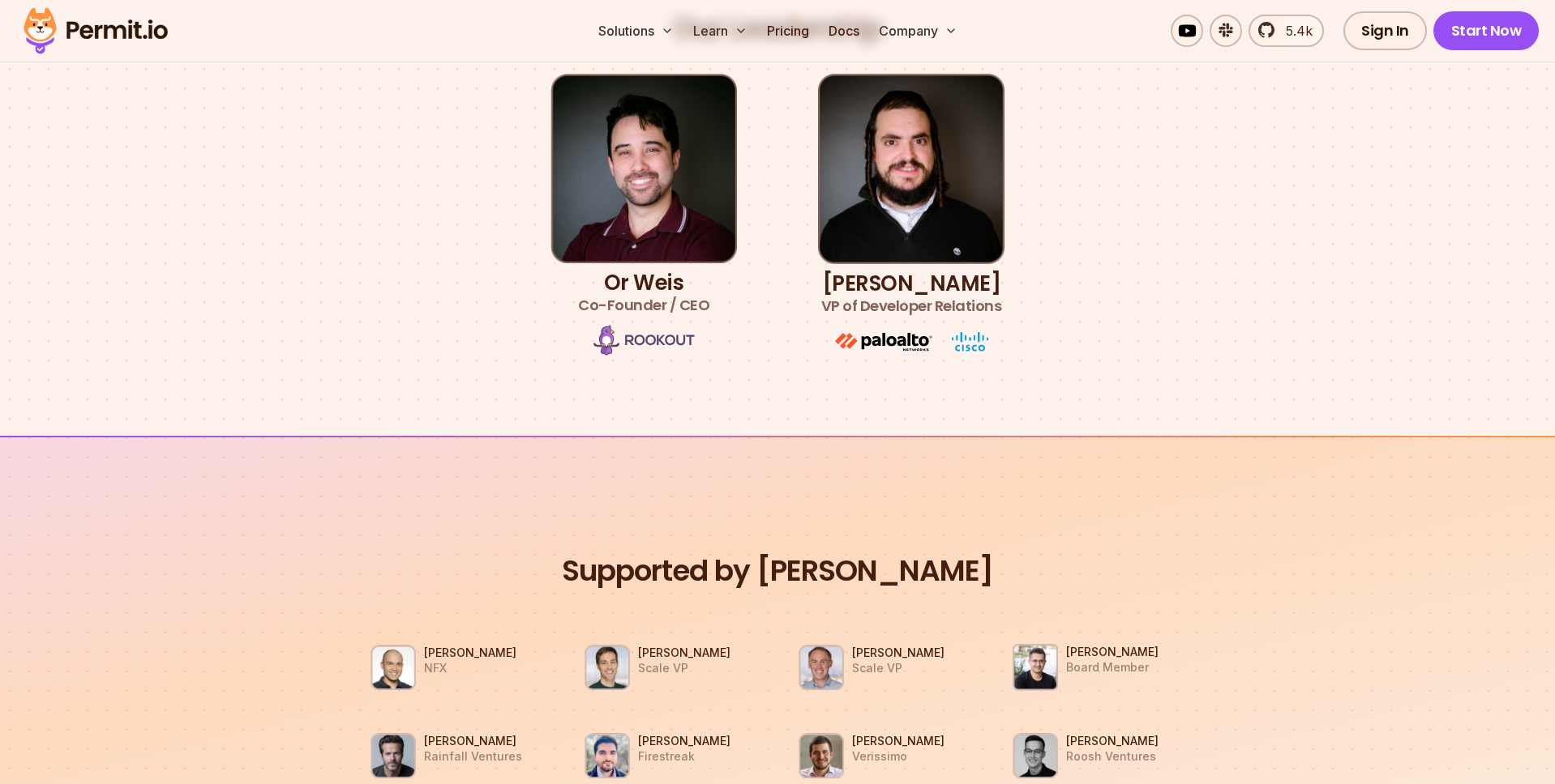
click at [671, 211] on img at bounding box center [643, 168] width 186 height 190
click at [651, 294] on span "Co-Founder / CEO" at bounding box center [644, 305] width 131 height 23
click at [630, 275] on h3 "Or Weis Co-Founder / CEO" at bounding box center [644, 294] width 131 height 46
click at [632, 339] on img at bounding box center [644, 339] width 102 height 31
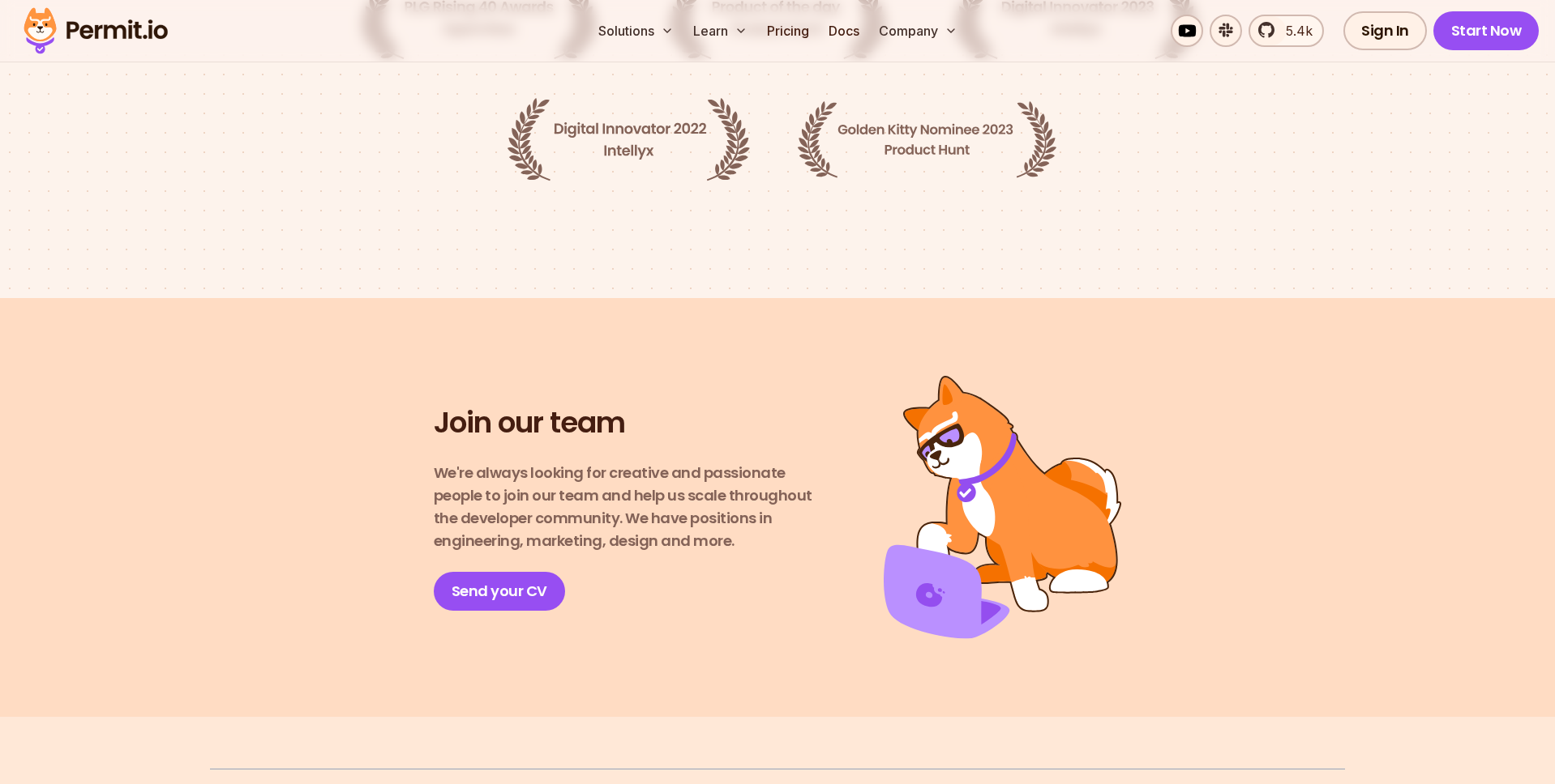
scroll to position [2845, 0]
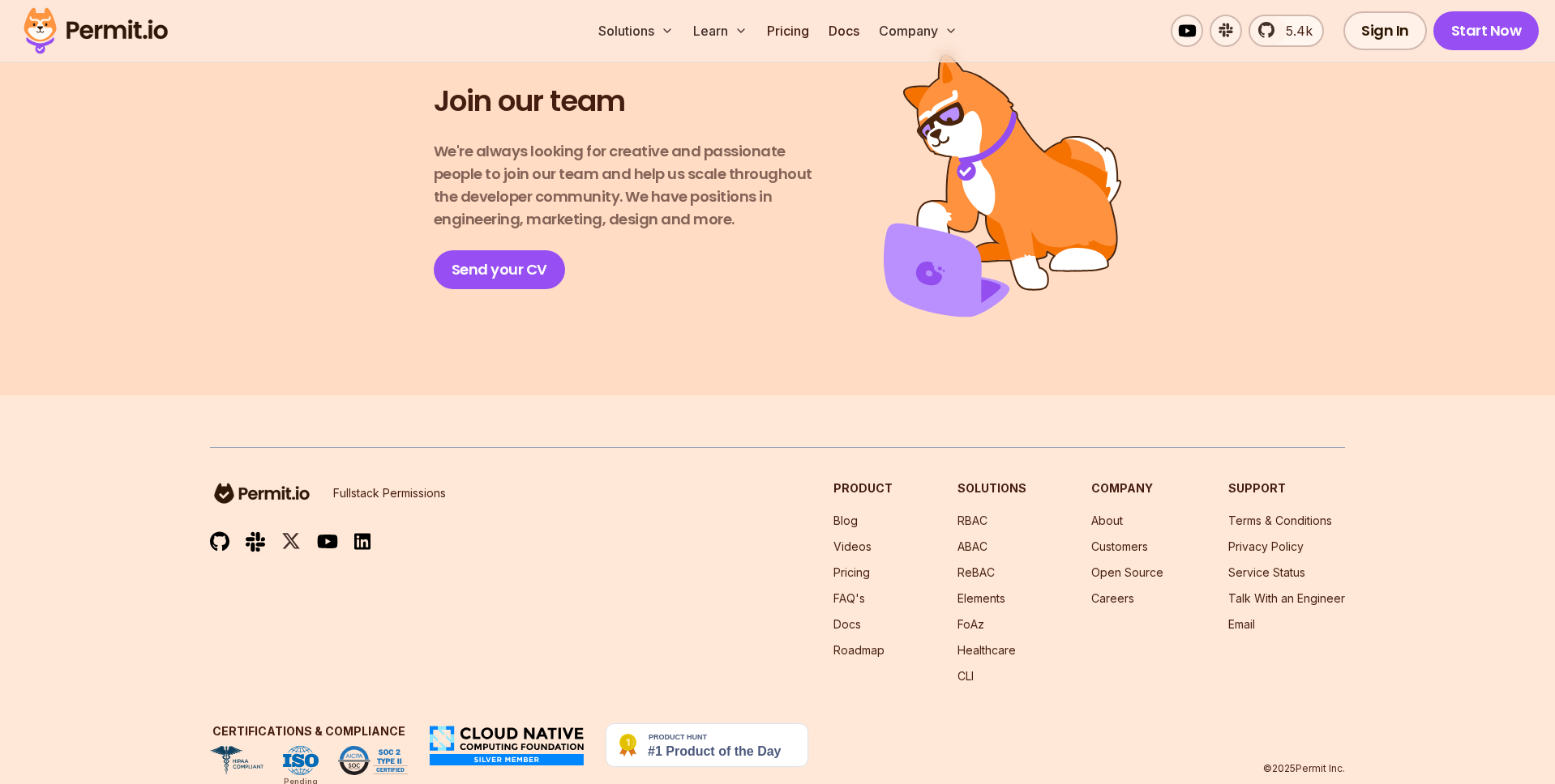
click at [390, 486] on p "Fullstack Permissions" at bounding box center [389, 493] width 112 height 16
click at [367, 486] on p "Fullstack Permissions" at bounding box center [389, 493] width 112 height 16
click at [273, 481] on img at bounding box center [262, 493] width 104 height 26
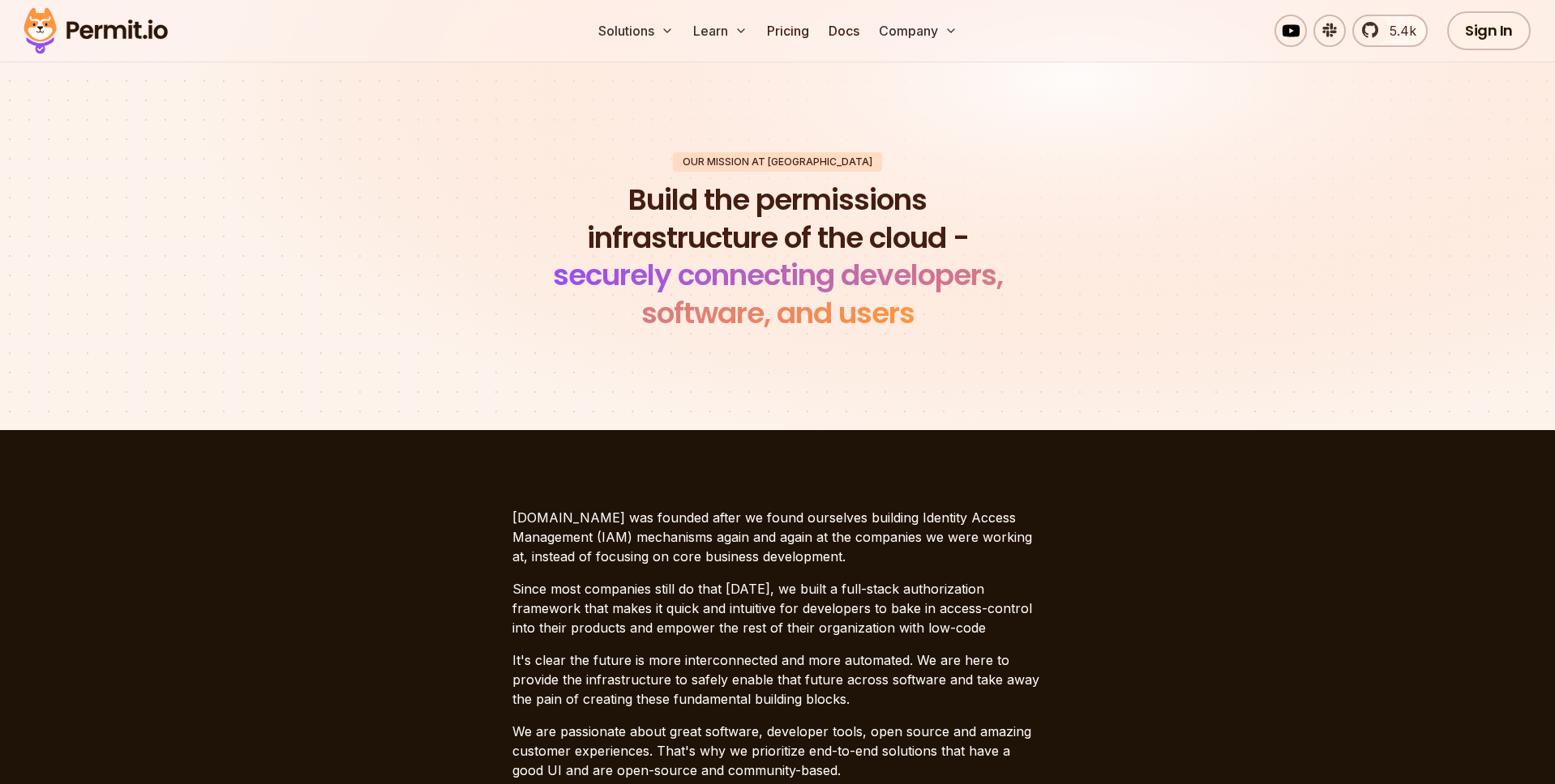
scroll to position [0, 0]
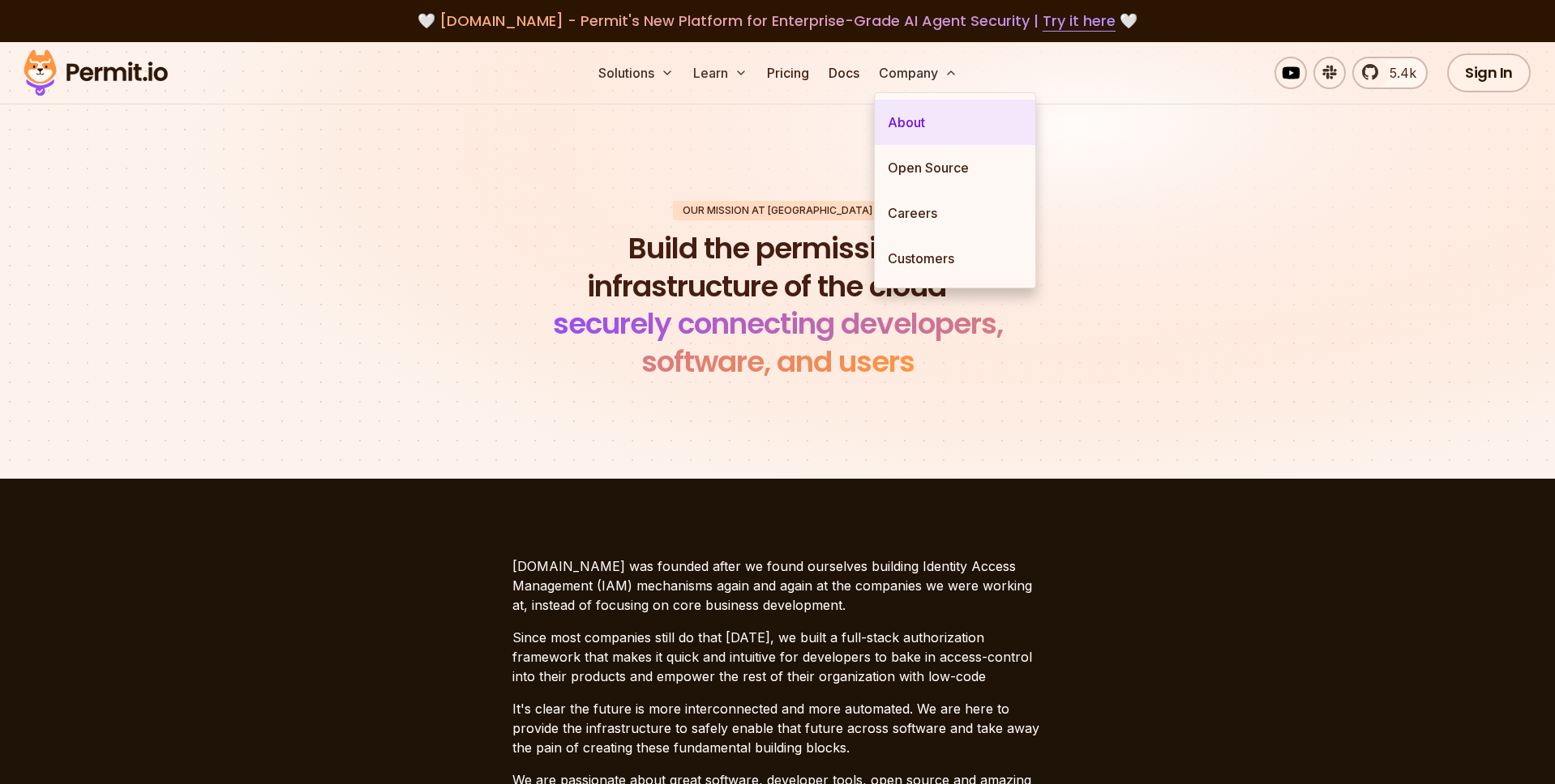
click at [918, 131] on link "About" at bounding box center [955, 122] width 160 height 46
